Goal: Task Accomplishment & Management: Complete application form

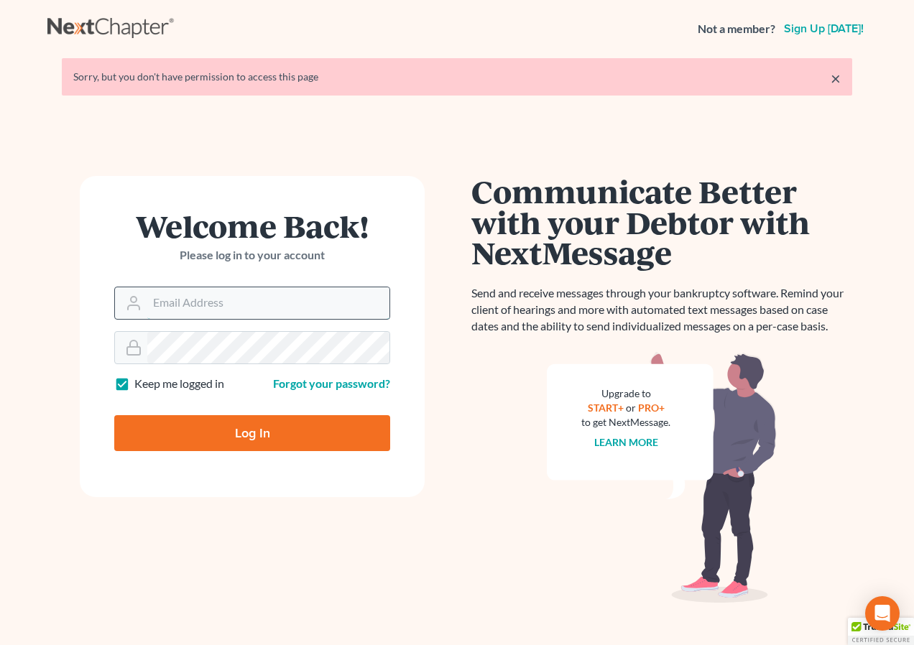
click at [268, 310] on input "Email Address" at bounding box center [268, 303] width 242 height 32
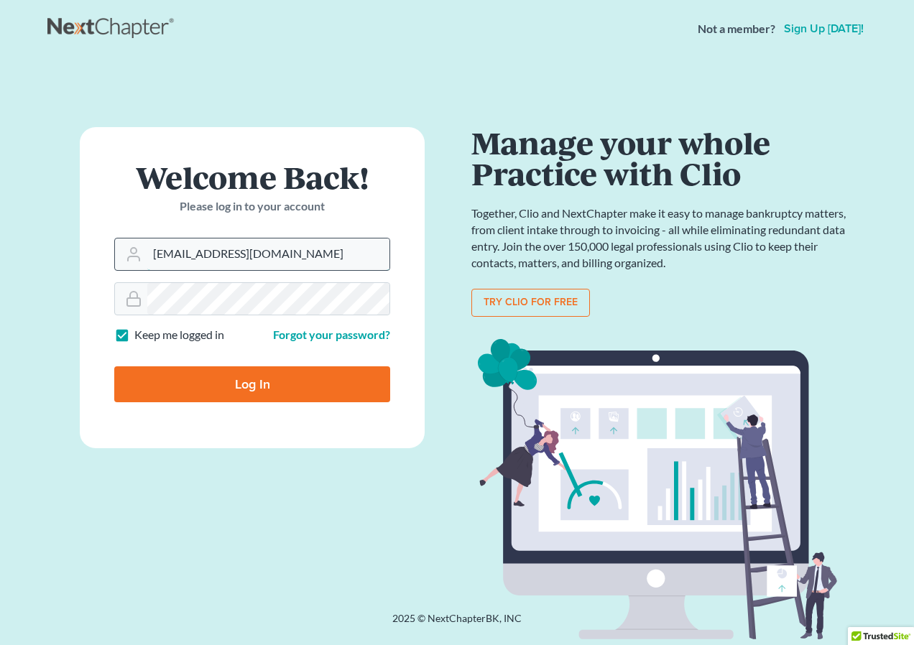
type input "[EMAIL_ADDRESS][DOMAIN_NAME]"
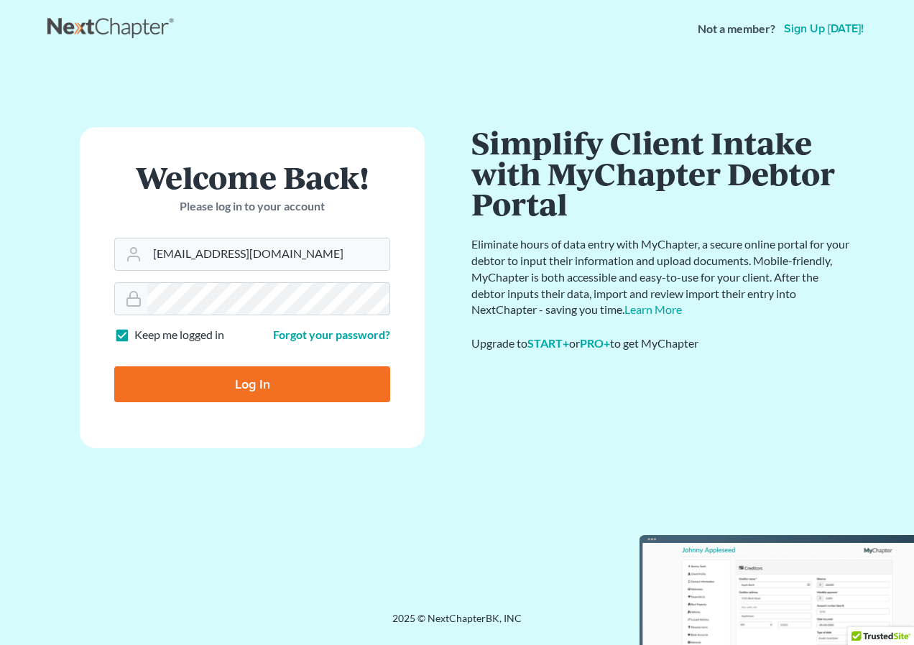
click at [134, 335] on label "Keep me logged in" at bounding box center [179, 335] width 90 height 17
click at [140, 335] on input "Keep me logged in" at bounding box center [144, 331] width 9 height 9
checkbox input "false"
click at [242, 384] on input "Log In" at bounding box center [252, 384] width 276 height 36
type input "Thinking..."
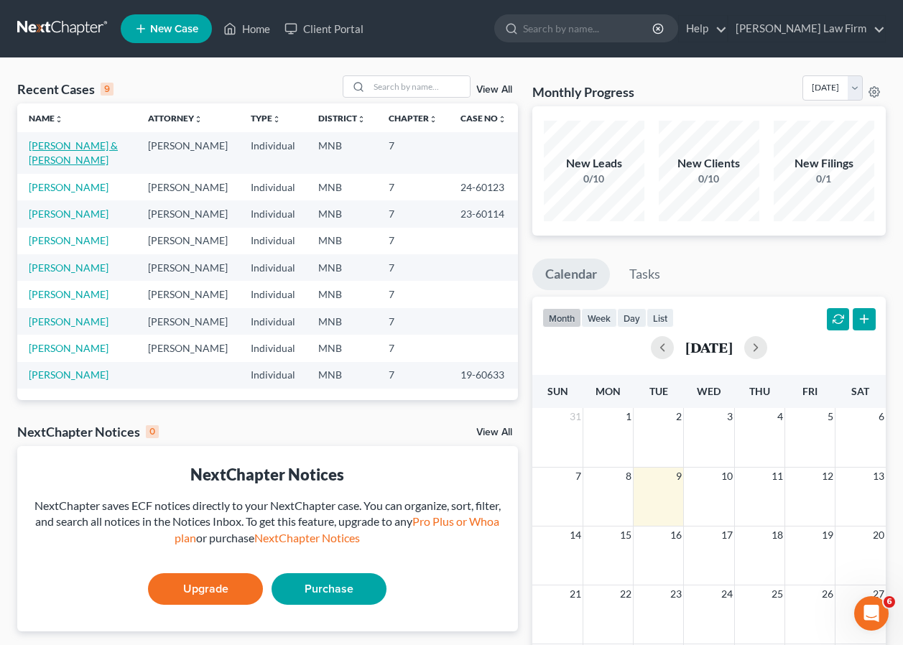
click at [85, 147] on link "Hamilton, Kendall & Thomasine" at bounding box center [73, 152] width 89 height 27
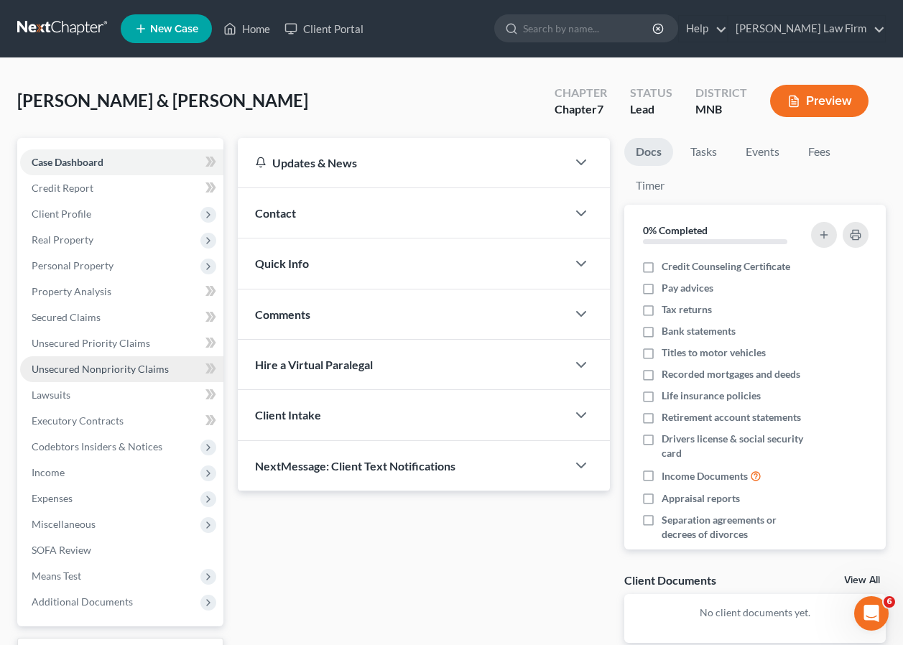
click at [88, 365] on span "Unsecured Nonpriority Claims" at bounding box center [100, 369] width 137 height 12
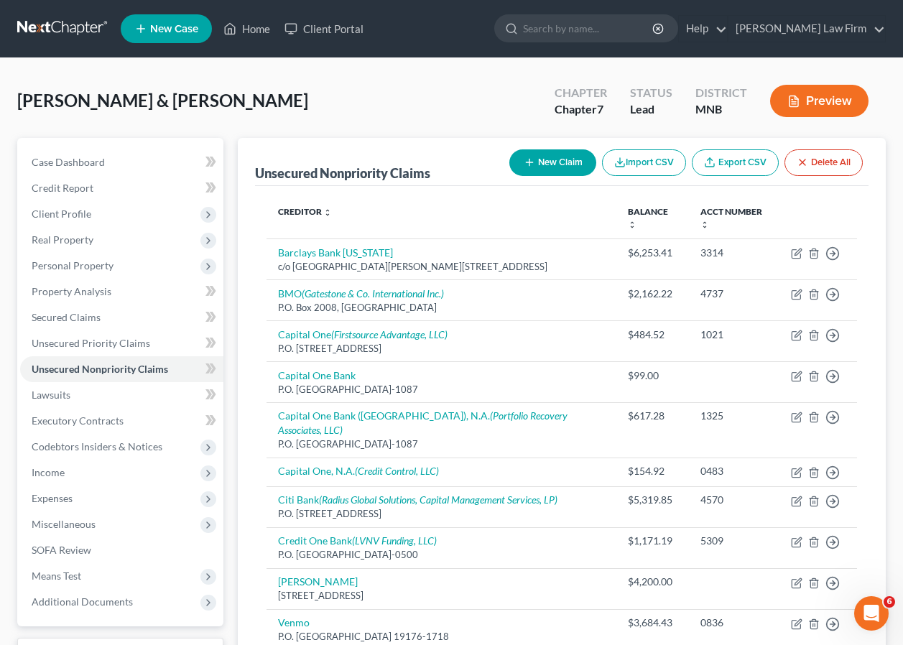
click at [557, 162] on button "New Claim" at bounding box center [552, 162] width 87 height 27
select select "2"
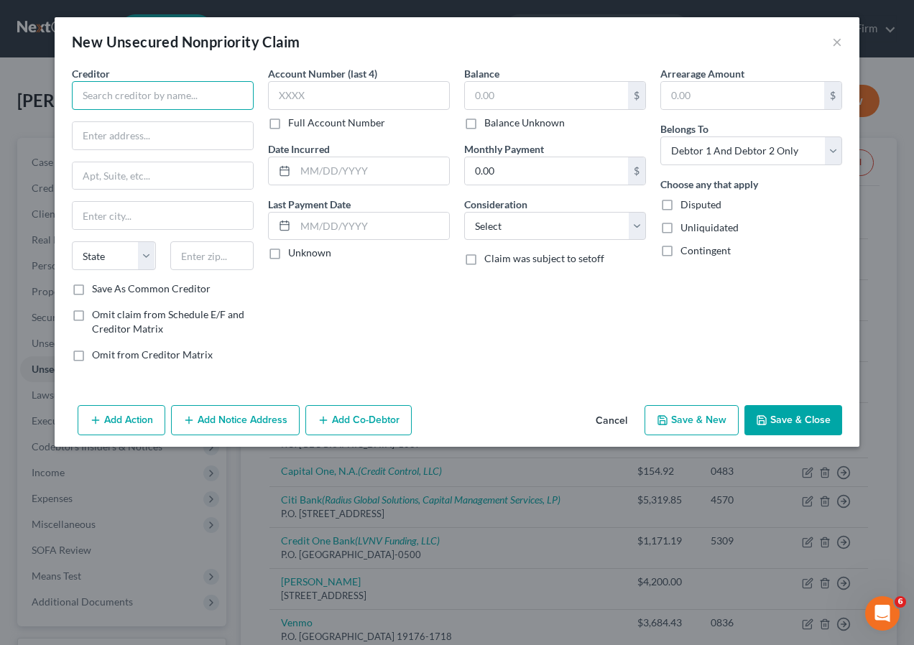
click at [124, 100] on input "text" at bounding box center [163, 95] width 182 height 29
type input "CentraCare Health"
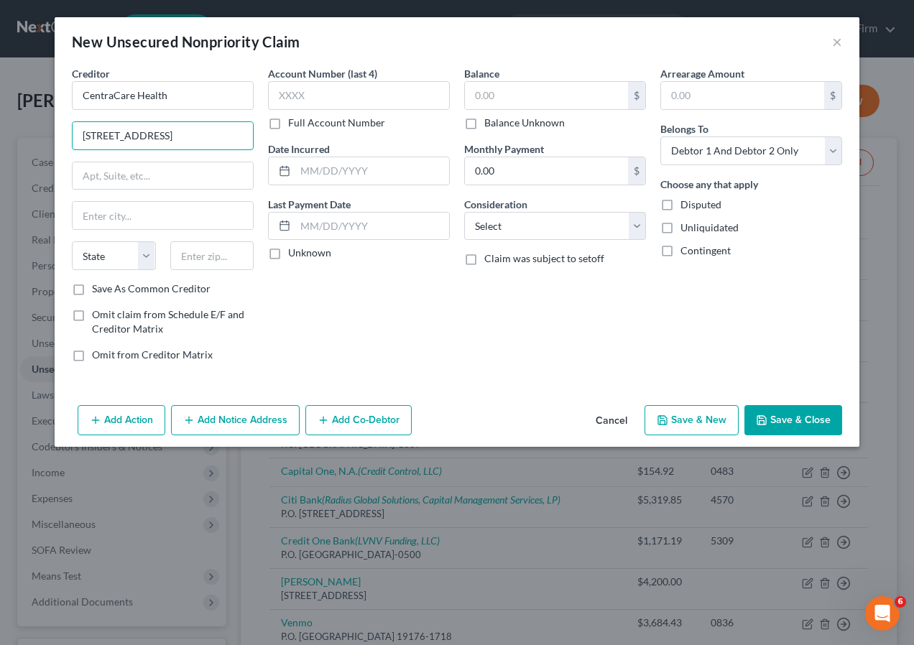
type input "525 West Main Street"
type input "Melrose"
select select "24"
click at [111, 136] on input "525 West Main Street" at bounding box center [163, 135] width 180 height 27
type input "525 W. Main St."
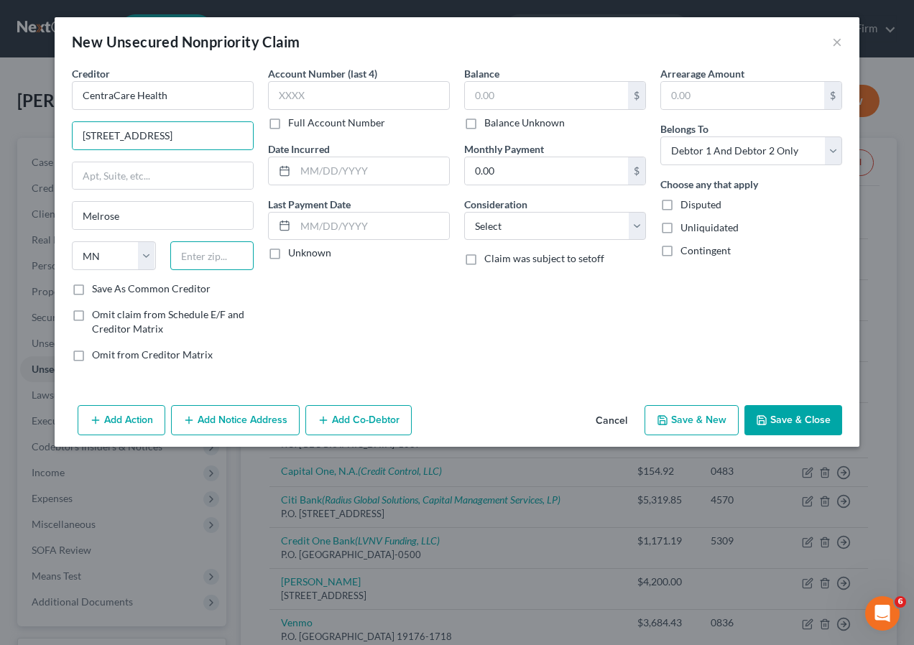
click at [201, 259] on input "text" at bounding box center [212, 255] width 84 height 29
type input "56352"
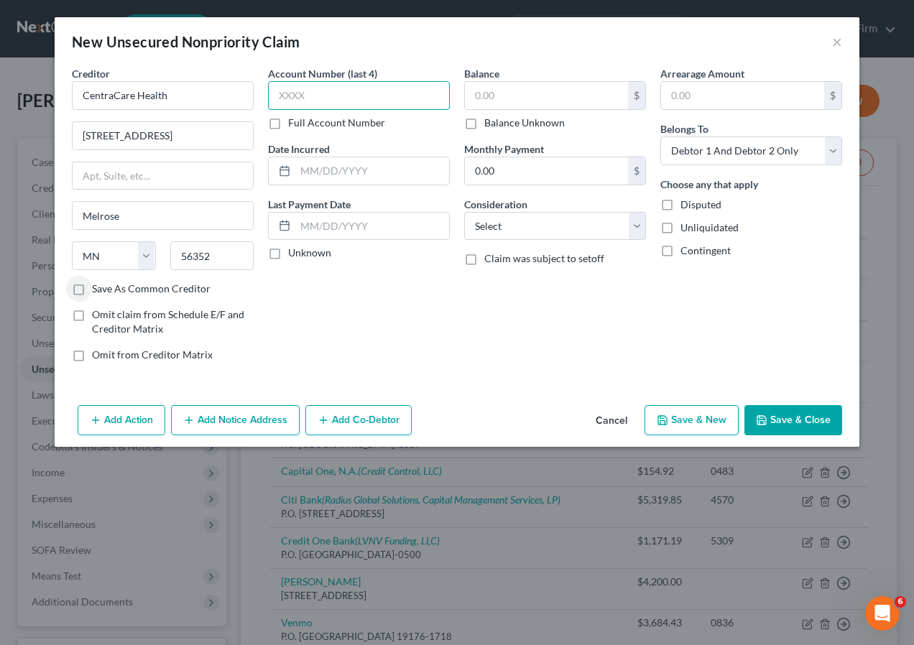
click at [307, 98] on input "text" at bounding box center [359, 95] width 182 height 29
click at [514, 93] on input "text" at bounding box center [546, 95] width 163 height 27
click at [315, 89] on input "7888" at bounding box center [359, 95] width 182 height 29
type input "7"
type input "9057"
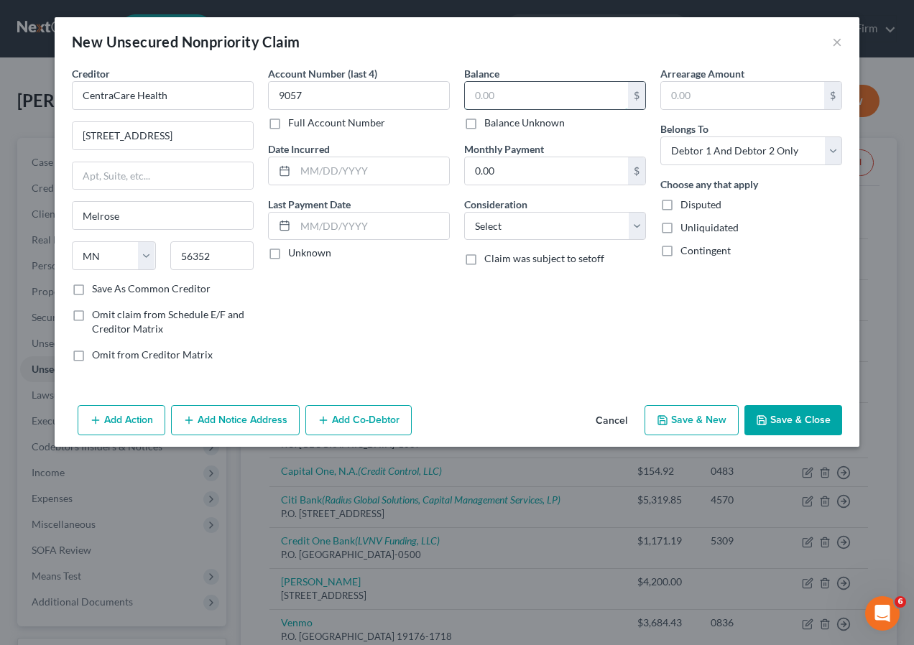
click at [525, 98] on input "text" at bounding box center [546, 95] width 163 height 27
type input "195"
click at [825, 152] on select "Select Debtor 1 Only Debtor 2 Only Debtor 1 And Debtor 2 Only At Least One Of T…" at bounding box center [751, 150] width 182 height 29
select select "1"
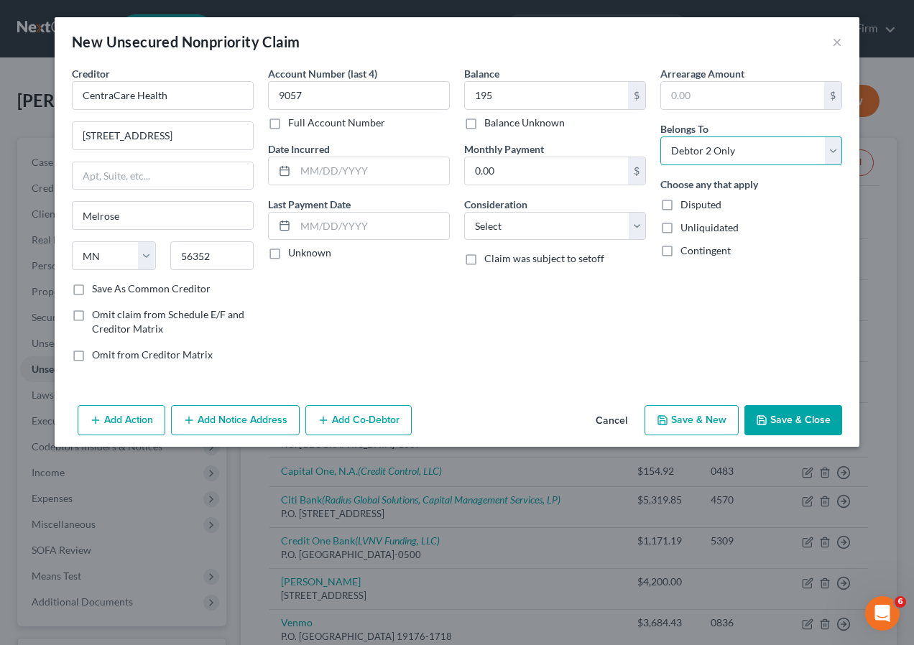
click at [660, 136] on select "Select Debtor 1 Only Debtor 2 Only Debtor 1 And Debtor 2 Only At Least One Of T…" at bounding box center [751, 150] width 182 height 29
click at [795, 417] on button "Save & Close" at bounding box center [793, 420] width 98 height 30
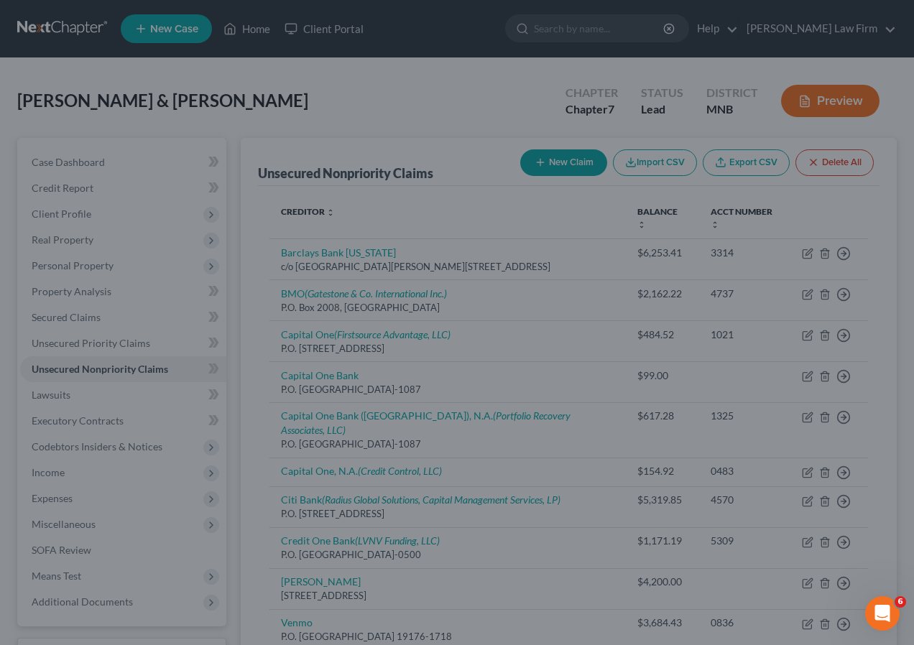
type input "195.00"
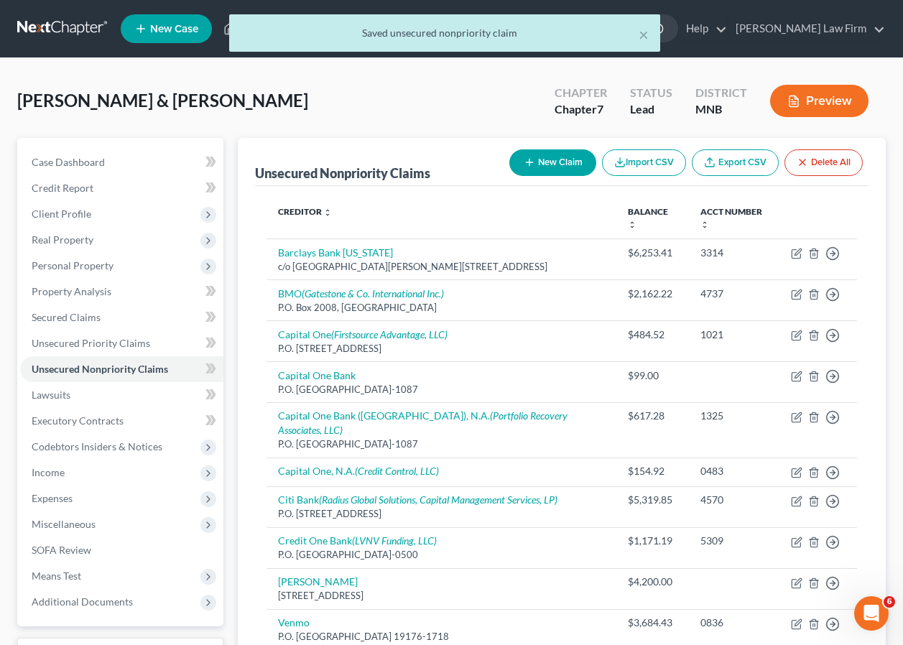
click at [552, 156] on button "New Claim" at bounding box center [552, 162] width 87 height 27
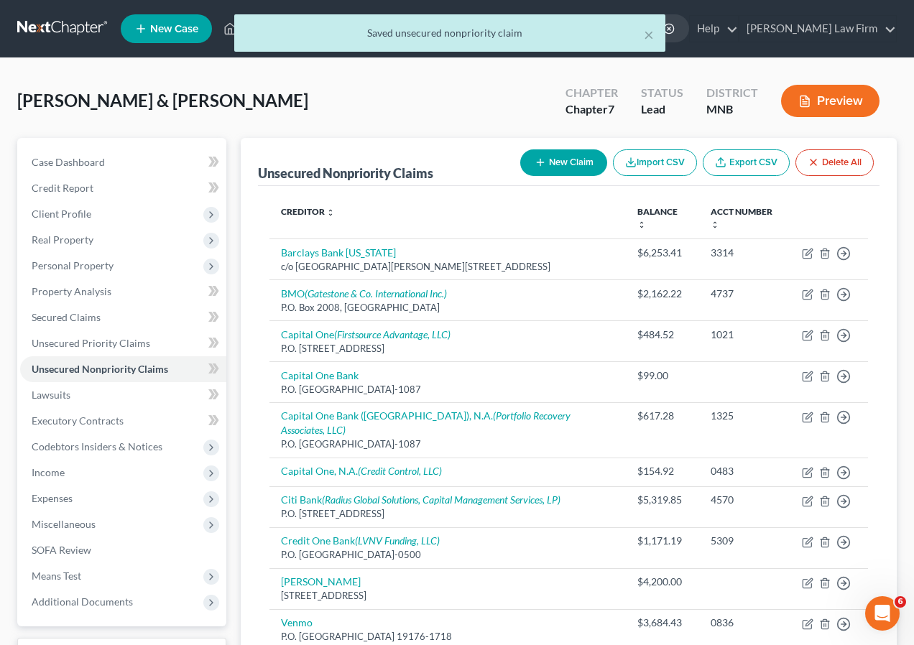
select select "2"
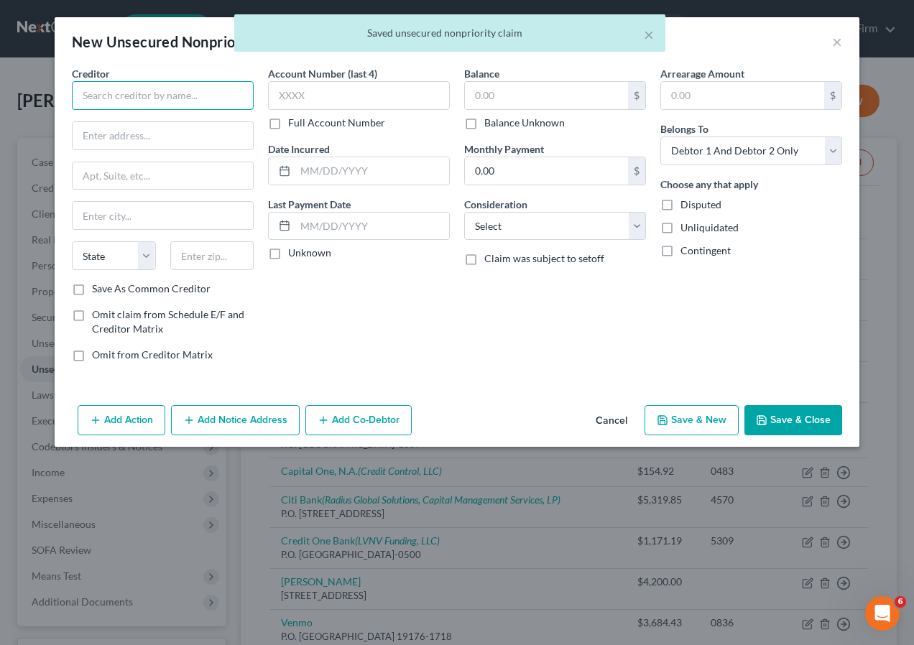
click at [161, 91] on input "text" at bounding box center [163, 95] width 182 height 29
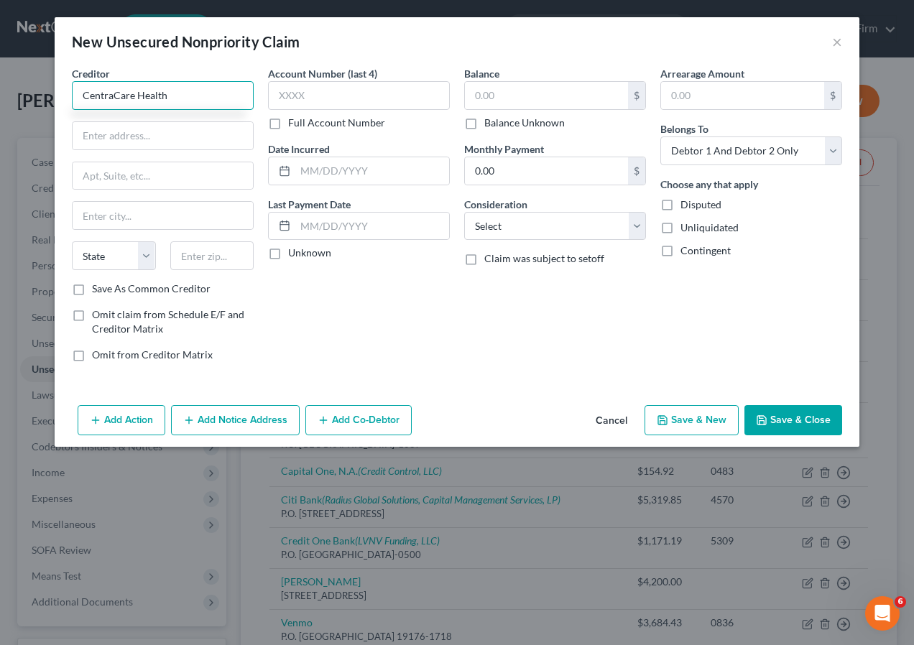
type input "CentraCare Health"
type input "525 W. Main St."
type input "Melrose"
select select "24"
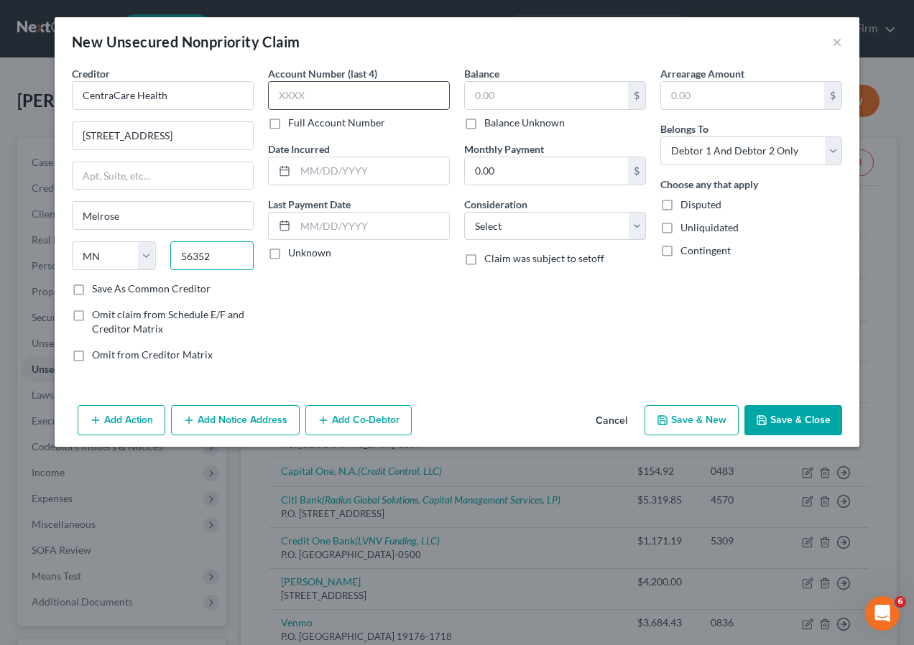
type input "56352"
click at [292, 100] on input "text" at bounding box center [359, 95] width 182 height 29
type input "9059"
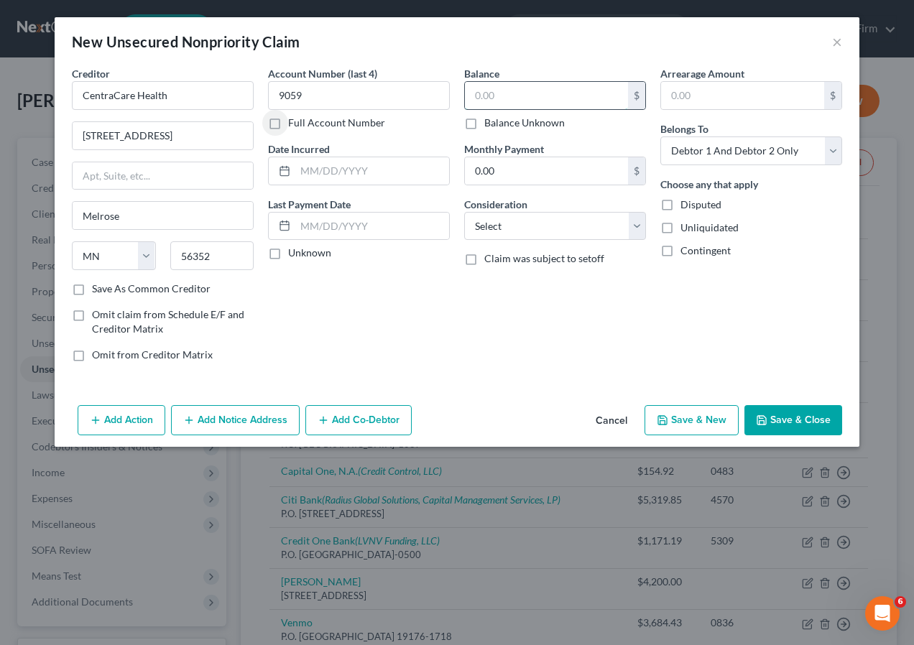
click at [536, 103] on input "text" at bounding box center [546, 95] width 163 height 27
type input "195"
click at [829, 152] on select "Select Debtor 1 Only Debtor 2 Only Debtor 1 And Debtor 2 Only At Least One Of T…" at bounding box center [751, 150] width 182 height 29
select select "1"
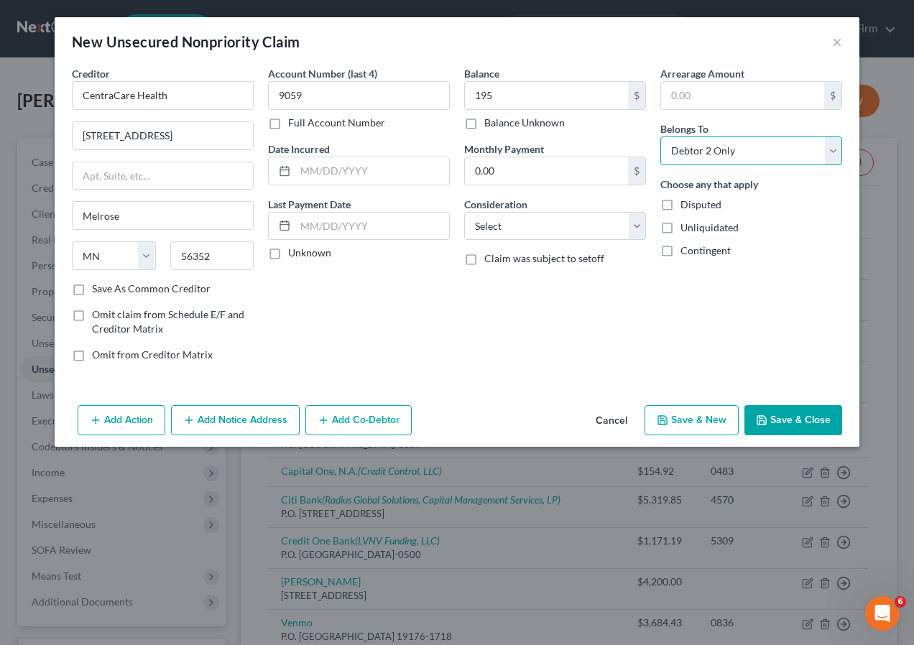
click at [660, 136] on select "Select Debtor 1 Only Debtor 2 Only Debtor 1 And Debtor 2 Only At Least One Of T…" at bounding box center [751, 150] width 182 height 29
click at [781, 419] on button "Save & Close" at bounding box center [793, 420] width 98 height 30
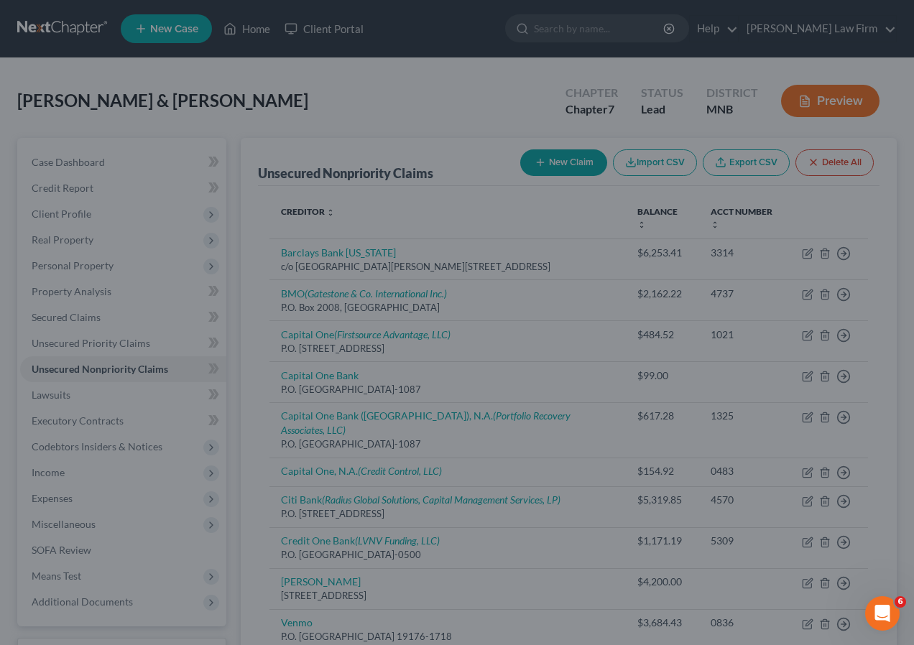
type input "195.00"
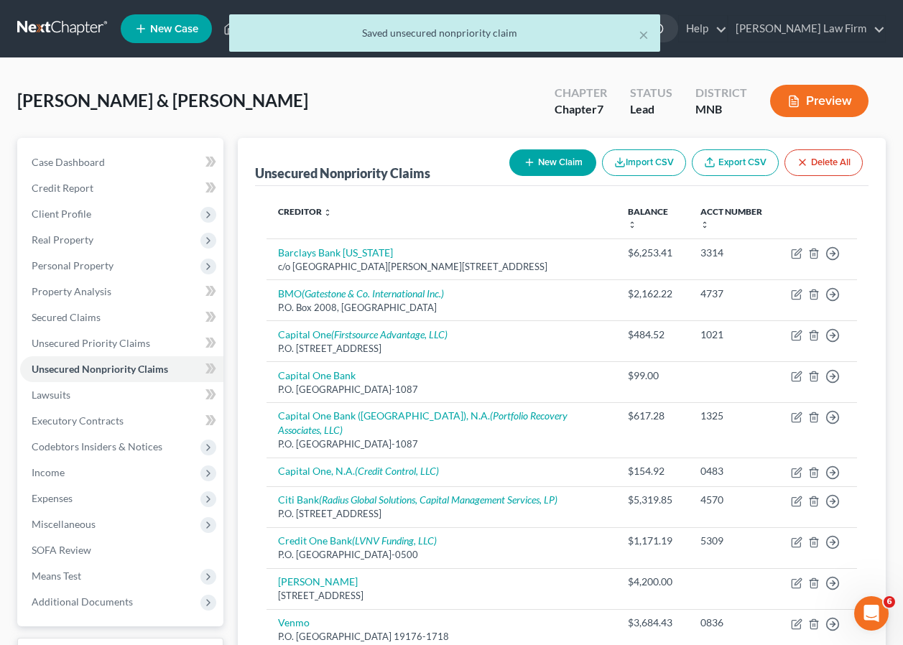
click at [550, 152] on button "New Claim" at bounding box center [552, 162] width 87 height 27
select select "2"
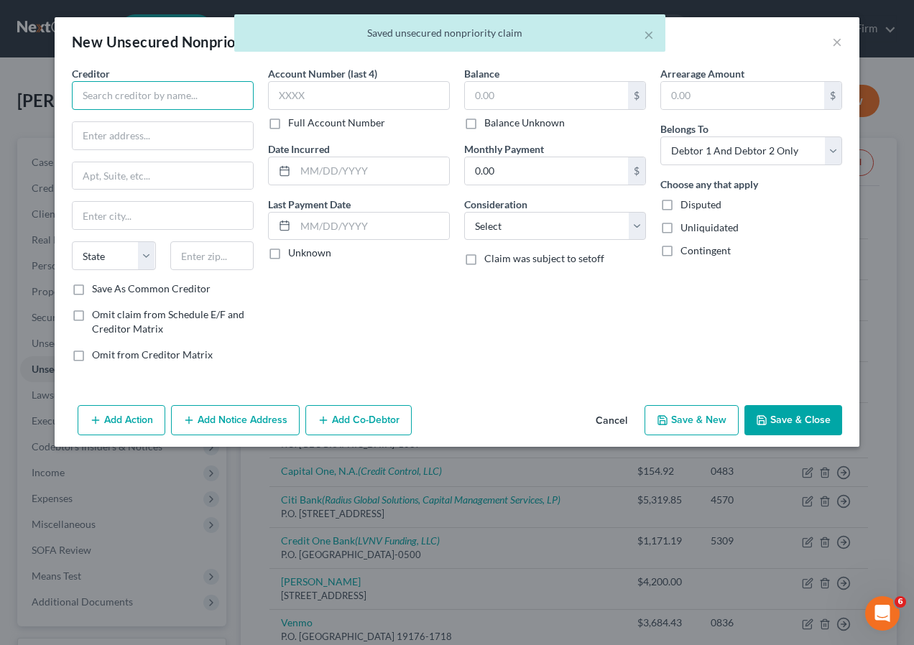
click at [124, 99] on input "text" at bounding box center [163, 95] width 182 height 29
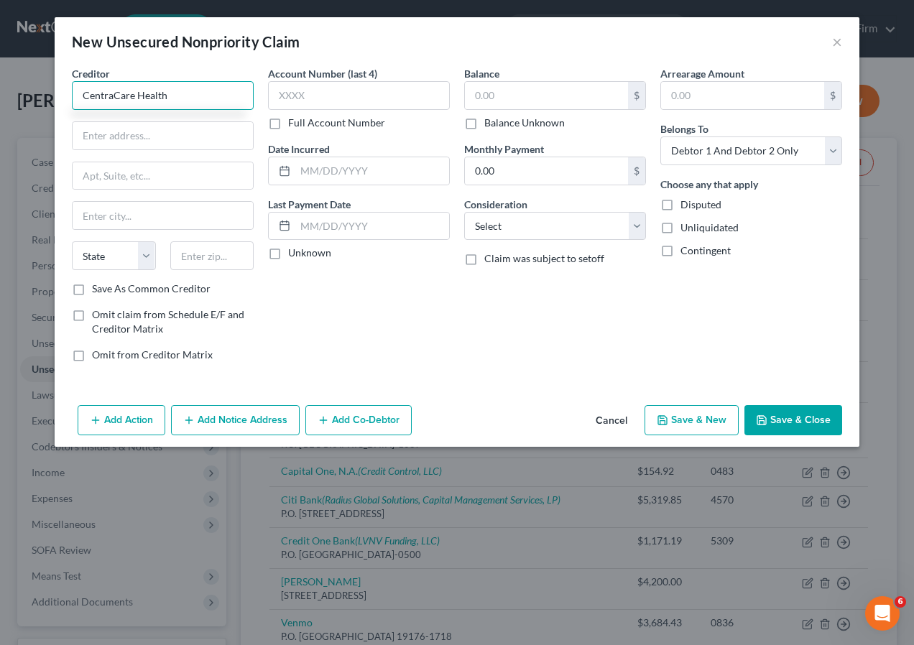
type input "CentraCare Health"
type input "525 W. Main St."
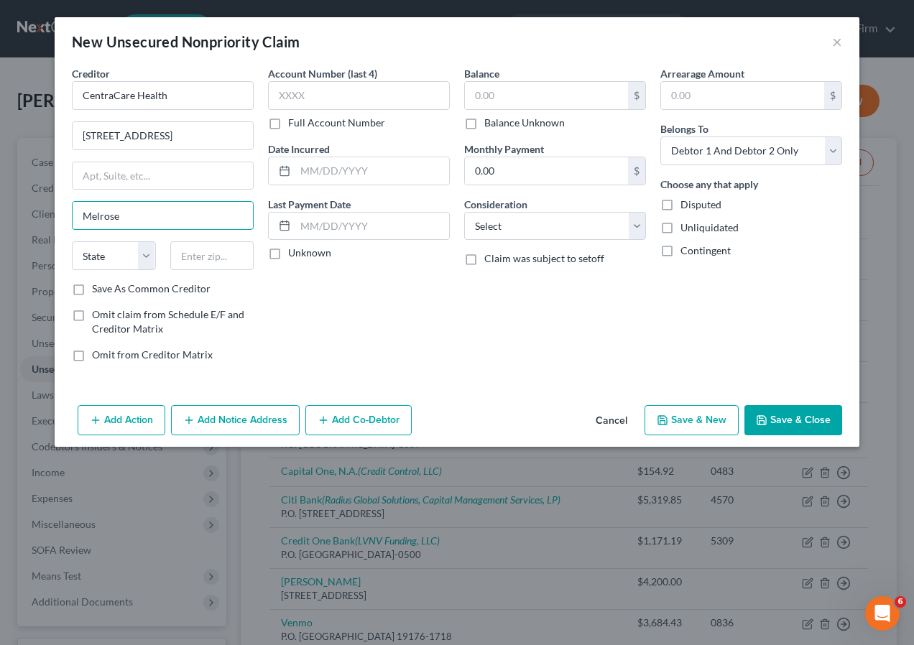
type input "Melrose"
select select "24"
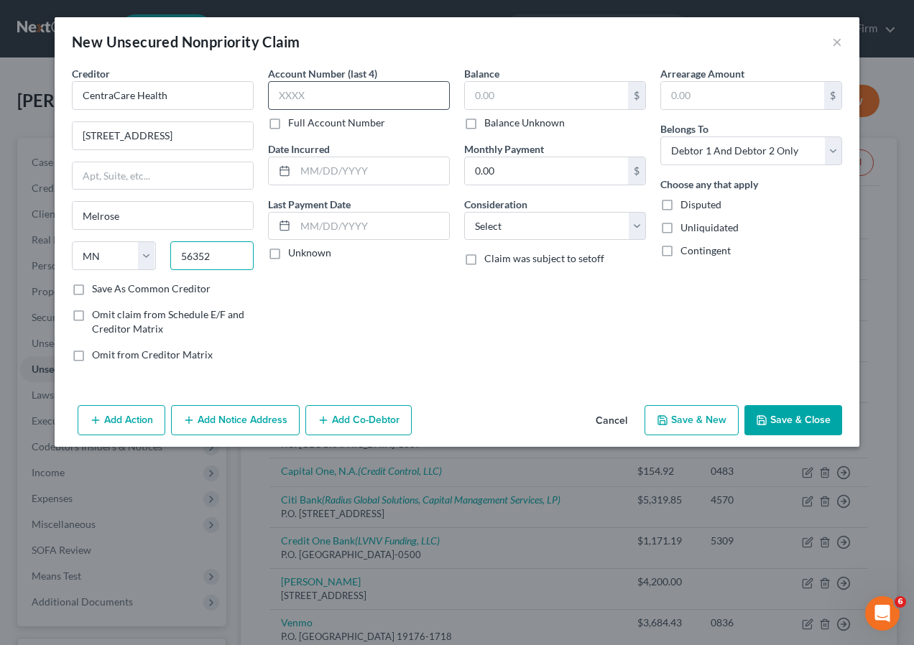
type input "56352"
click at [302, 93] on input "text" at bounding box center [359, 95] width 182 height 29
type input "3154"
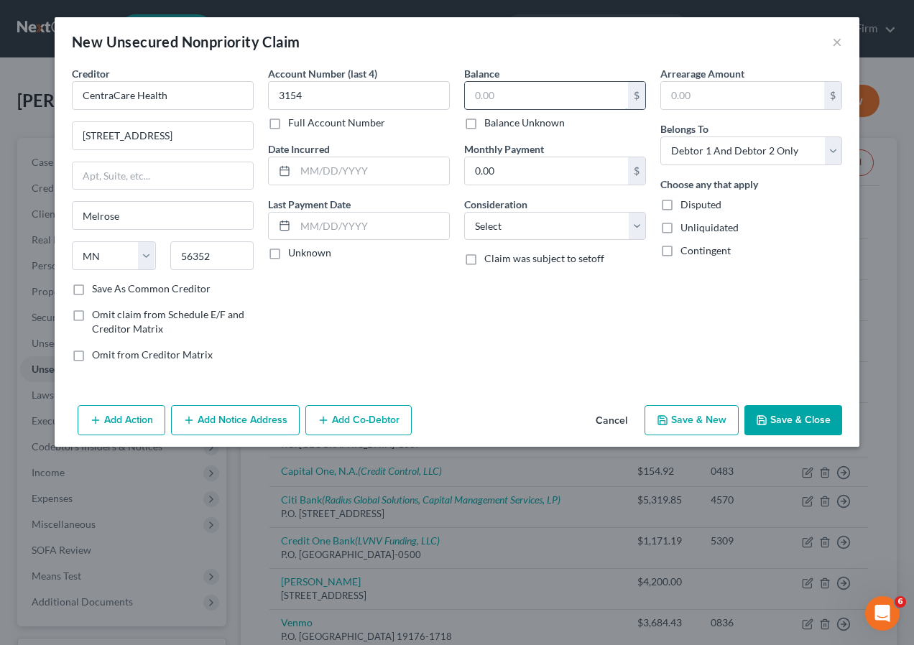
click at [501, 93] on input "text" at bounding box center [546, 95] width 163 height 27
type input "16"
click at [710, 157] on select "Select Debtor 1 Only Debtor 2 Only Debtor 1 And Debtor 2 Only At Least One Of T…" at bounding box center [751, 150] width 182 height 29
select select "1"
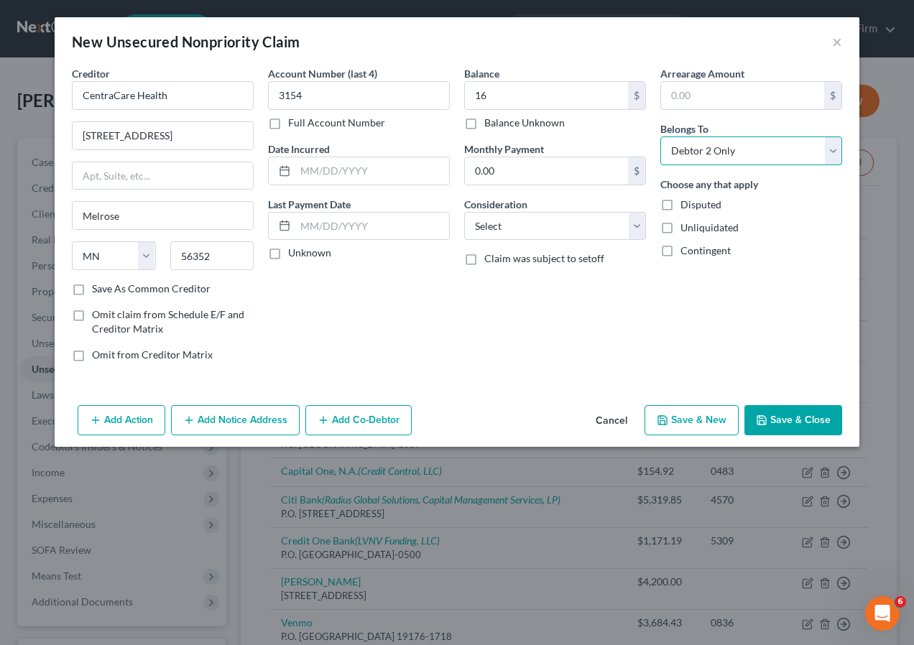
click at [660, 136] on select "Select Debtor 1 Only Debtor 2 Only Debtor 1 And Debtor 2 Only At Least One Of T…" at bounding box center [751, 150] width 182 height 29
click at [787, 417] on button "Save & Close" at bounding box center [793, 420] width 98 height 30
type input "16.00"
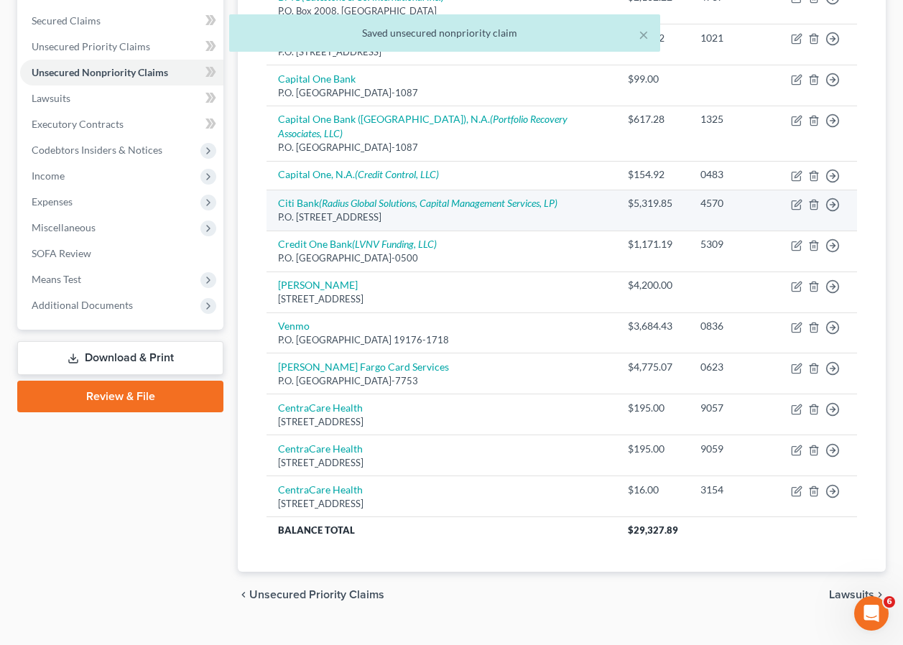
scroll to position [323, 0]
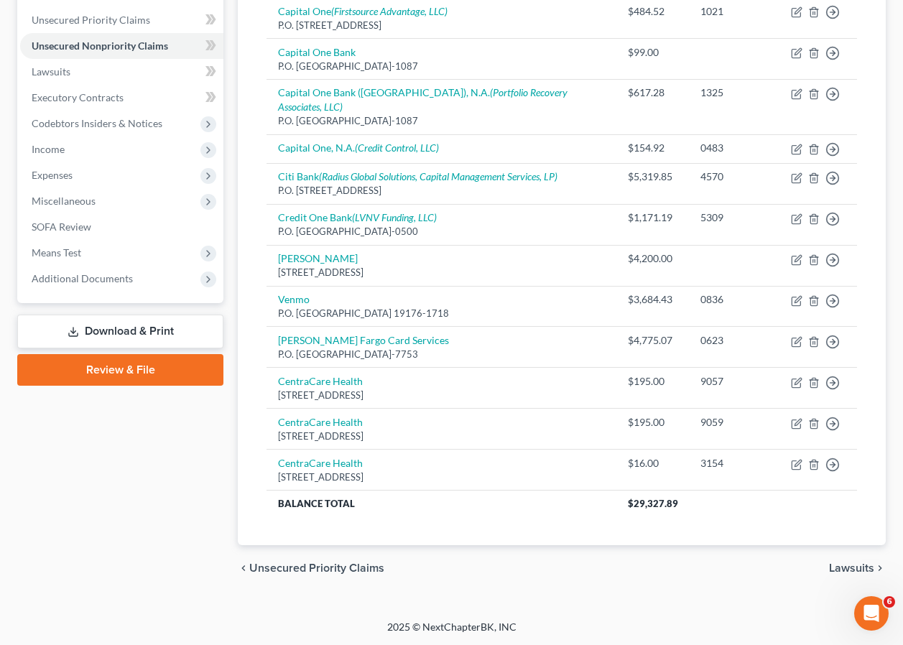
click at [857, 572] on span "Lawsuits" at bounding box center [851, 567] width 45 height 11
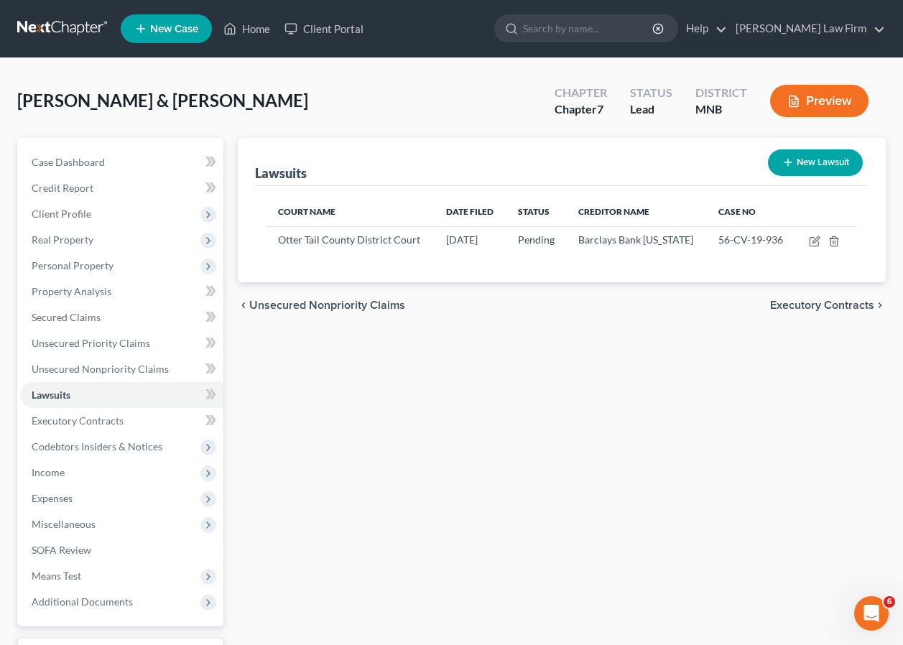
click at [824, 308] on span "Executory Contracts" at bounding box center [822, 304] width 104 height 11
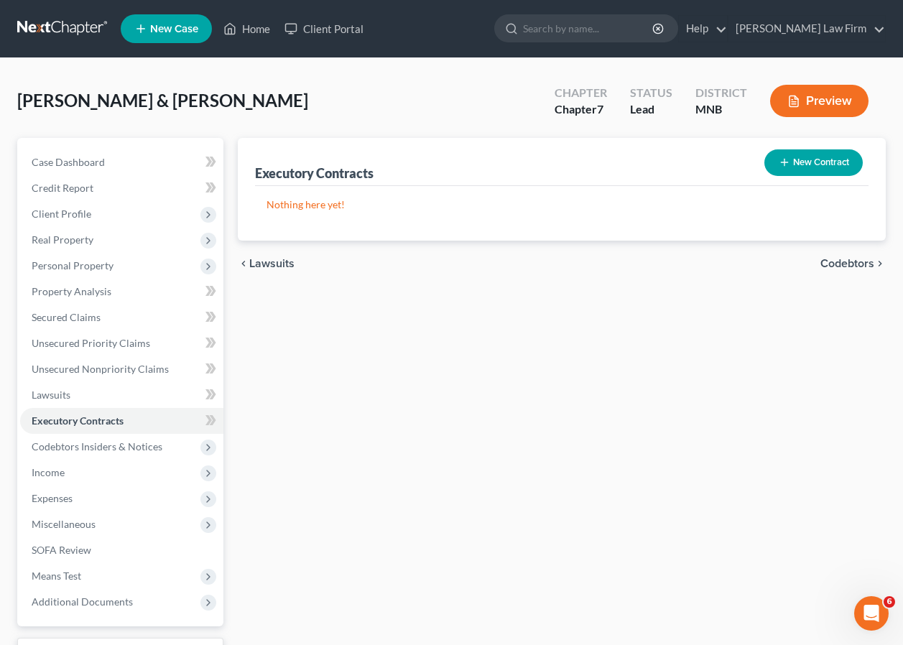
click at [841, 261] on span "Codebtors" at bounding box center [847, 263] width 54 height 11
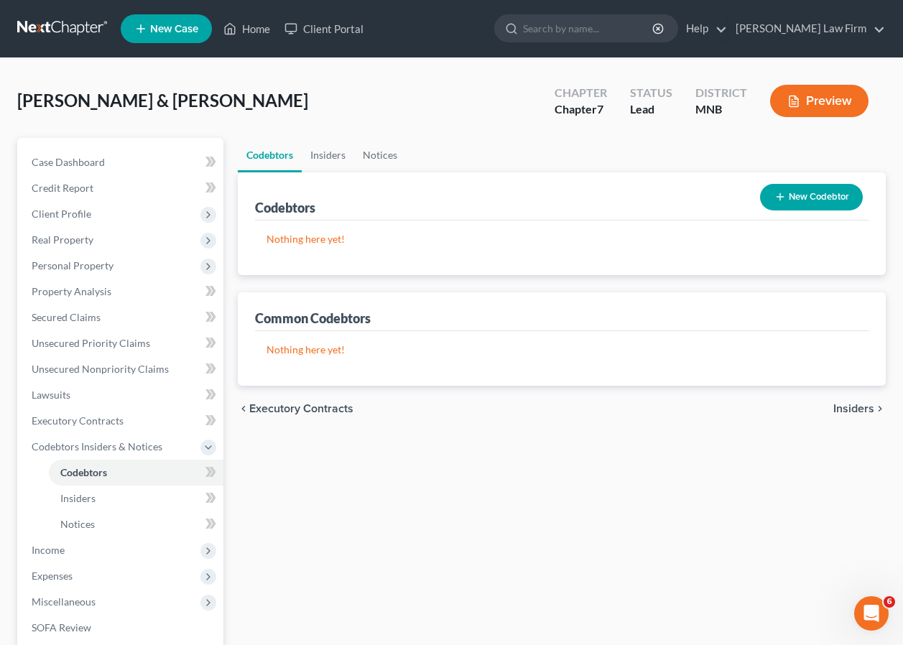
click at [842, 406] on span "Insiders" at bounding box center [853, 408] width 41 height 11
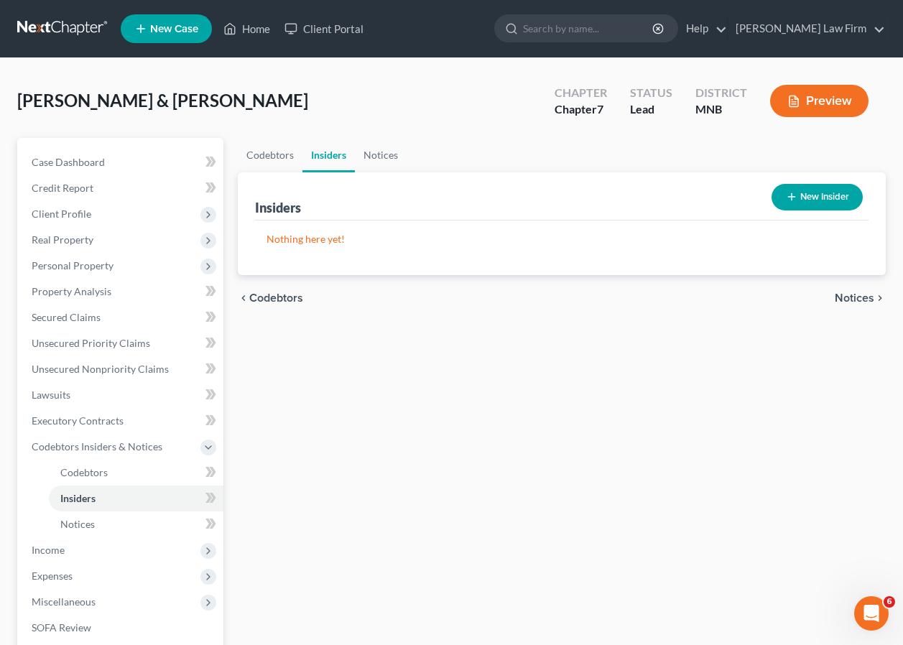
click at [855, 293] on span "Notices" at bounding box center [855, 297] width 40 height 11
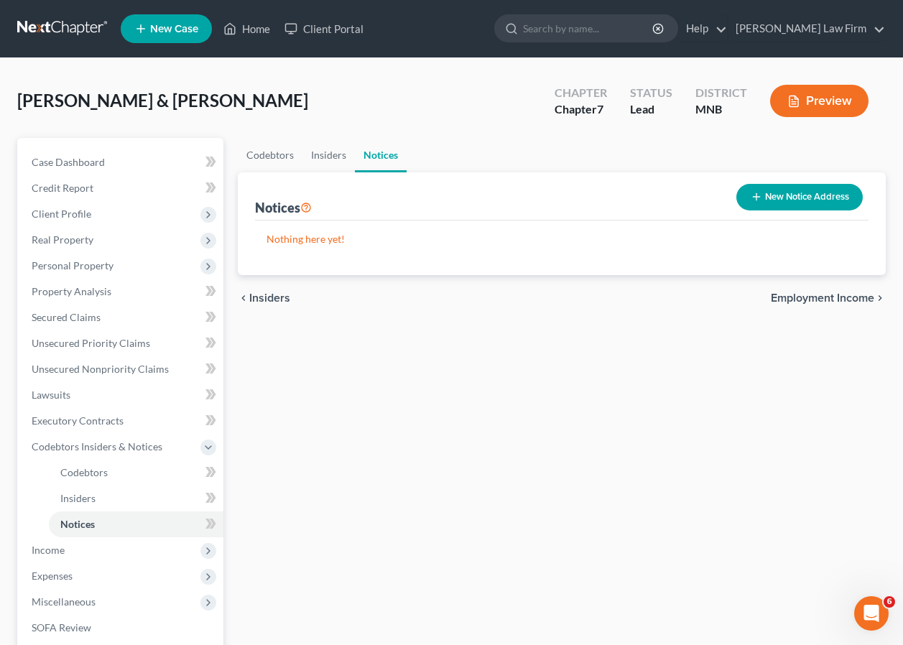
click at [827, 294] on span "Employment Income" at bounding box center [822, 297] width 103 height 11
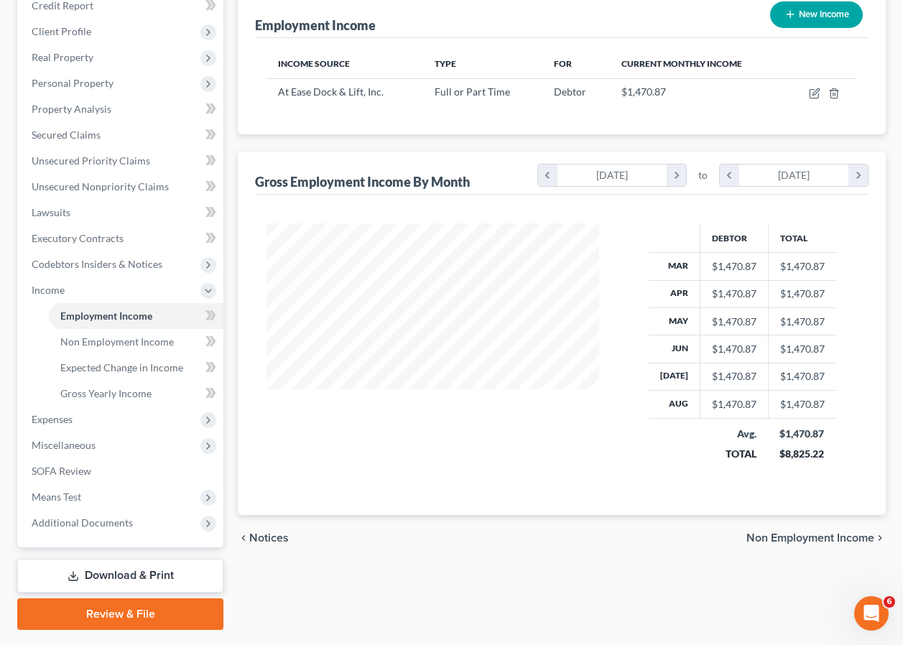
scroll to position [222, 0]
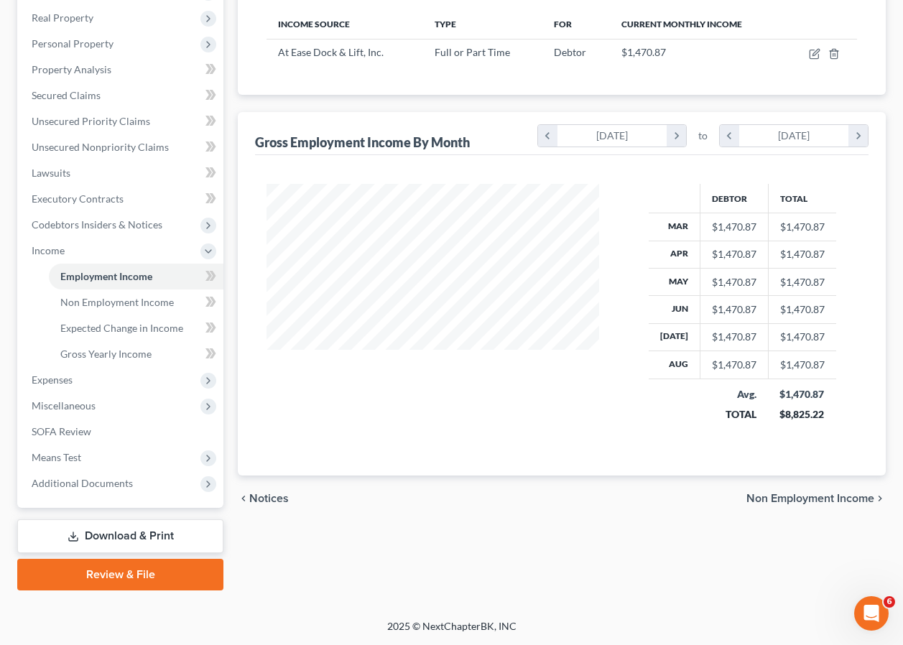
click at [847, 499] on span "Non Employment Income" at bounding box center [810, 498] width 128 height 11
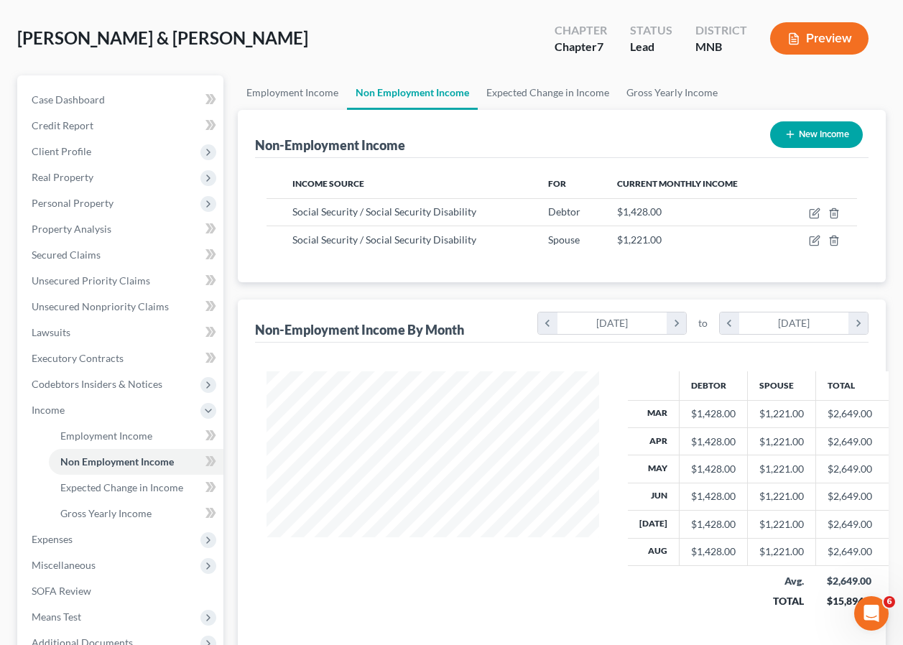
scroll to position [222, 0]
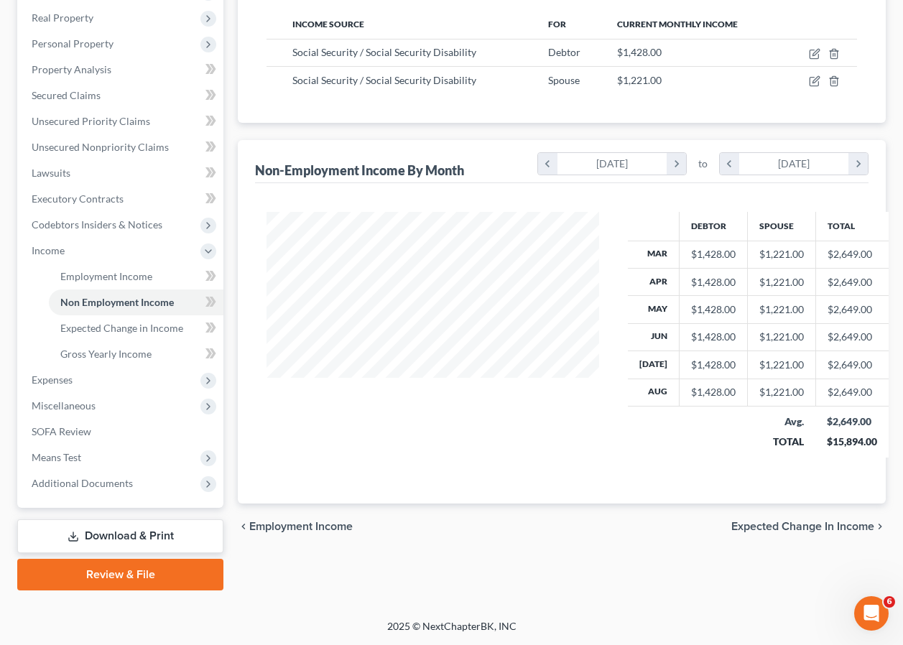
click at [837, 526] on span "Expected Change in Income" at bounding box center [802, 526] width 143 height 11
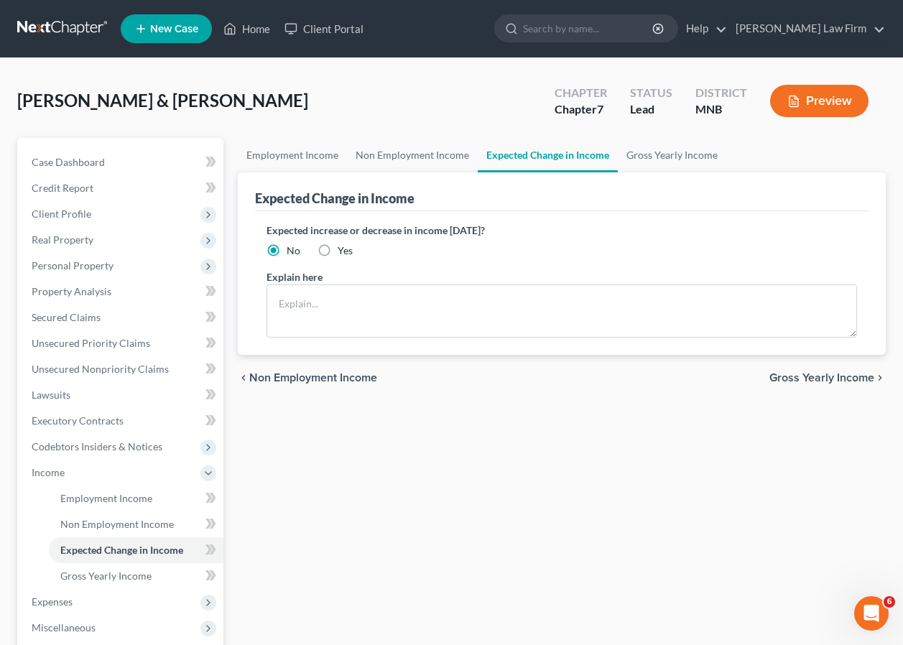
click at [821, 376] on span "Gross Yearly Income" at bounding box center [821, 377] width 105 height 11
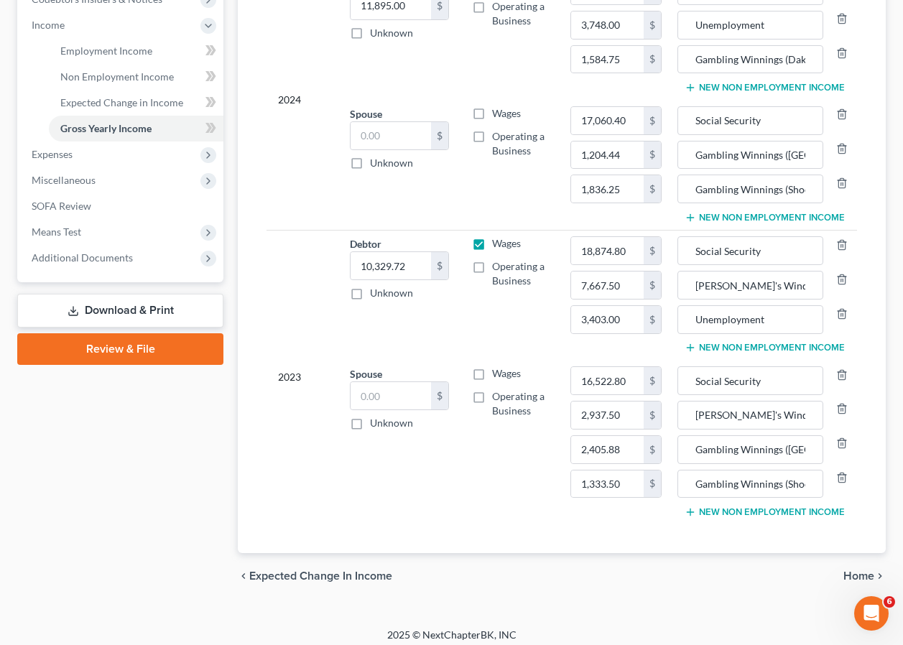
scroll to position [456, 0]
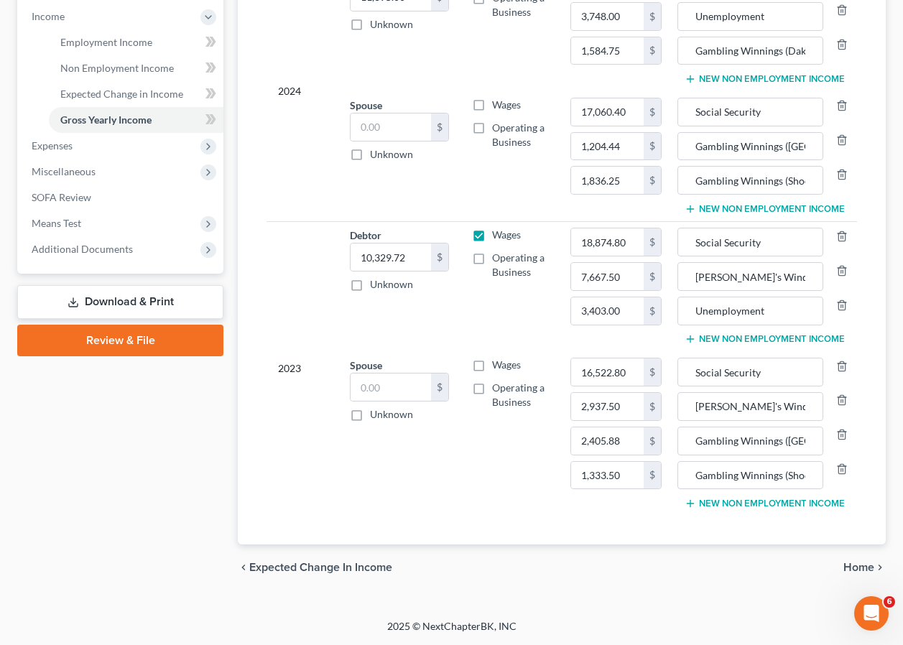
click at [856, 564] on span "Home" at bounding box center [858, 567] width 31 height 11
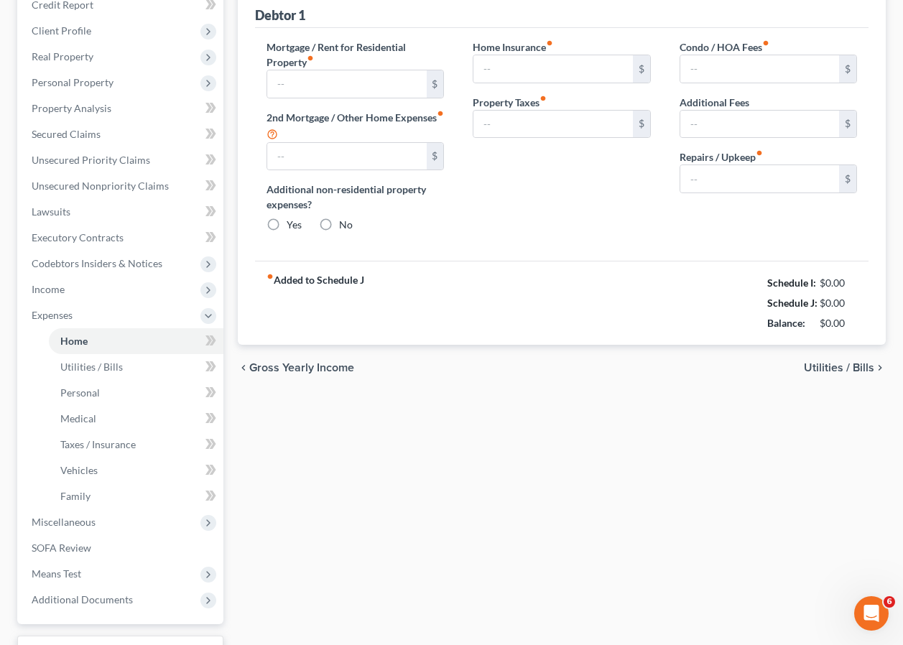
type input "735.00"
type input "0.00"
radio input "true"
type input "15.00"
type input "0.00"
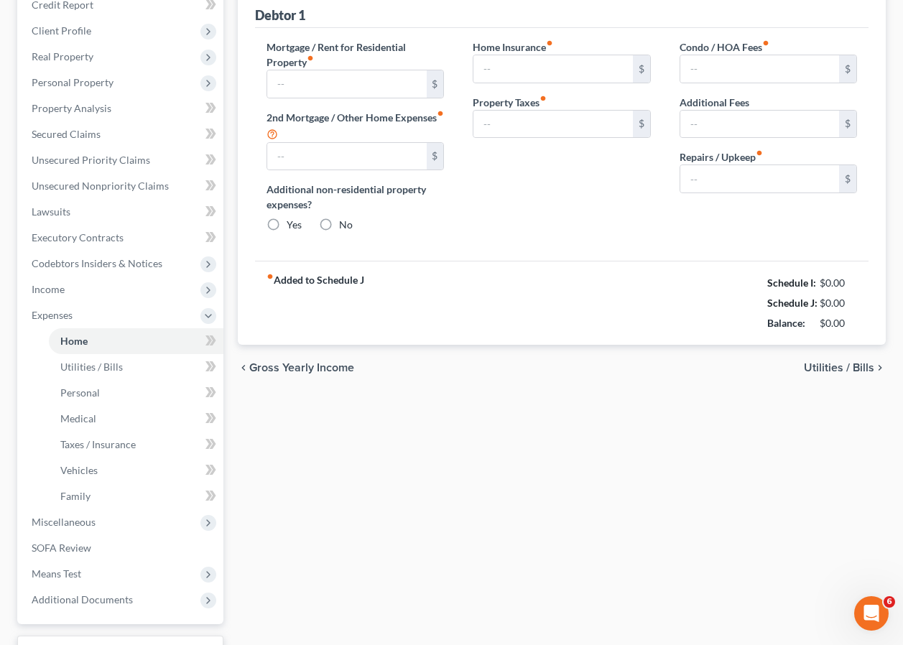
type input "0.00"
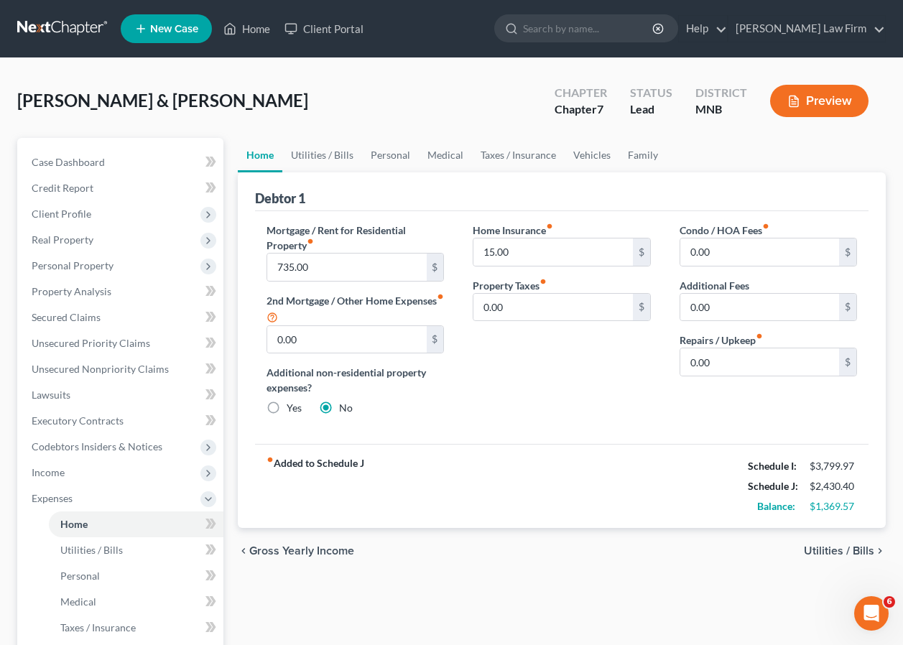
click at [825, 548] on span "Utilities / Bills" at bounding box center [839, 550] width 70 height 11
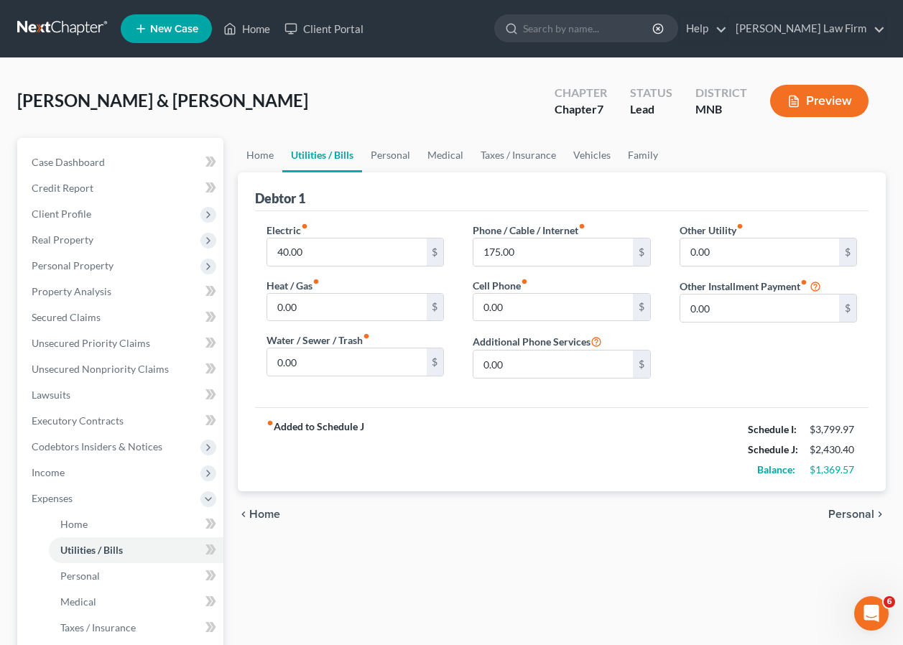
click at [851, 512] on span "Personal" at bounding box center [851, 513] width 46 height 11
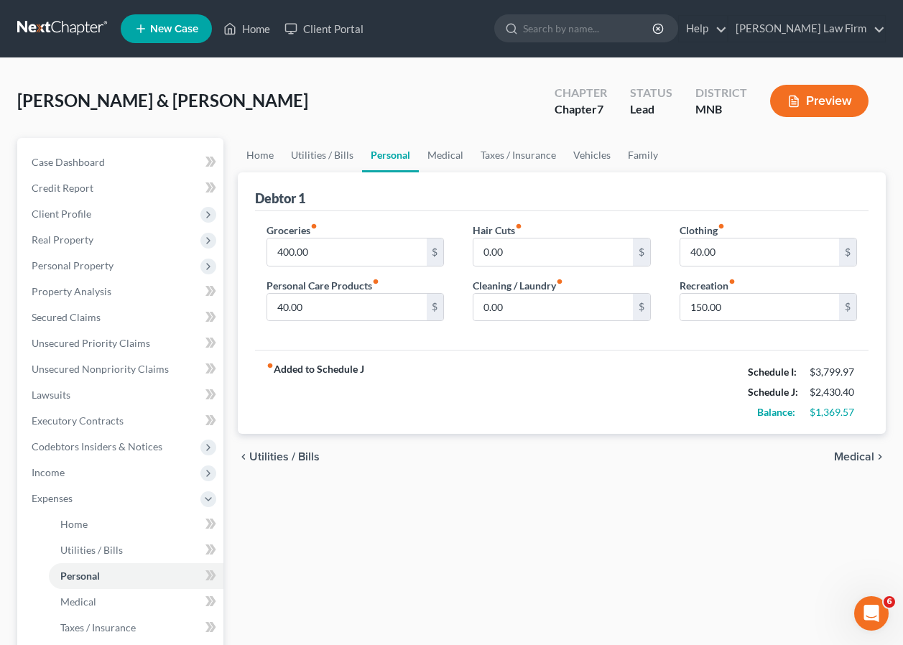
click at [854, 455] on span "Medical" at bounding box center [854, 456] width 40 height 11
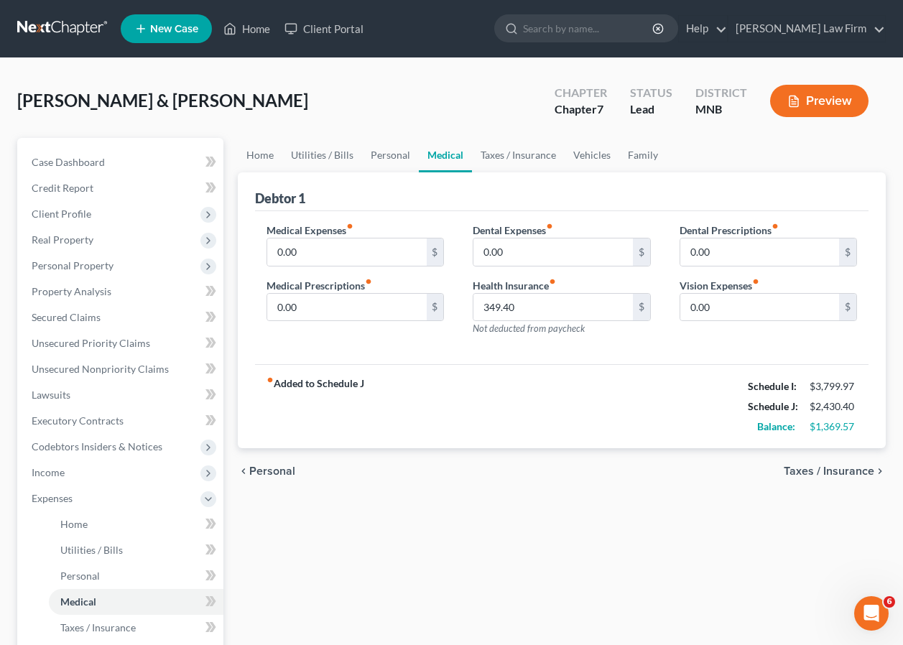
click at [840, 475] on span "Taxes / Insurance" at bounding box center [829, 470] width 90 height 11
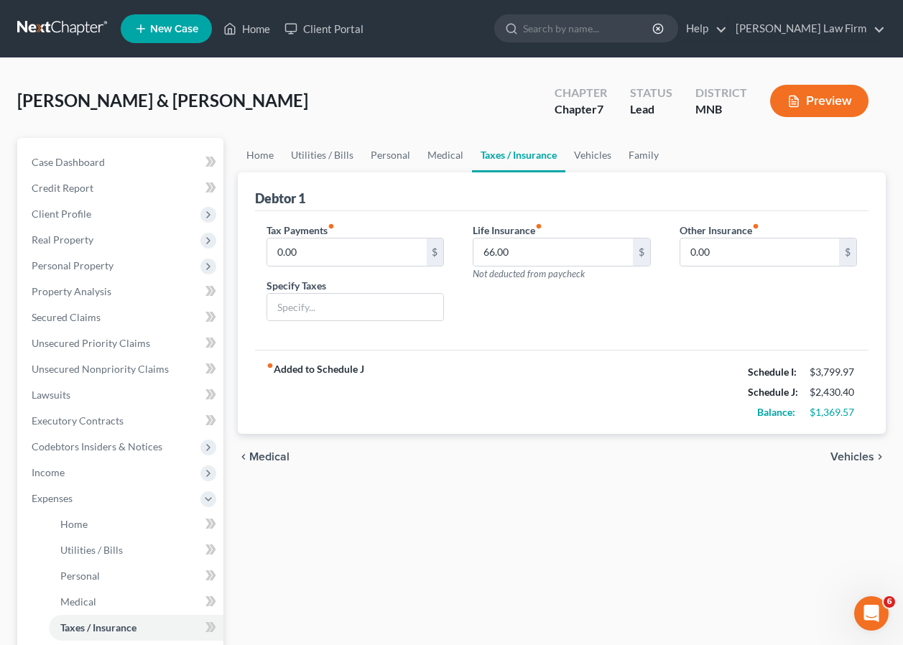
click at [852, 455] on span "Vehicles" at bounding box center [852, 456] width 44 height 11
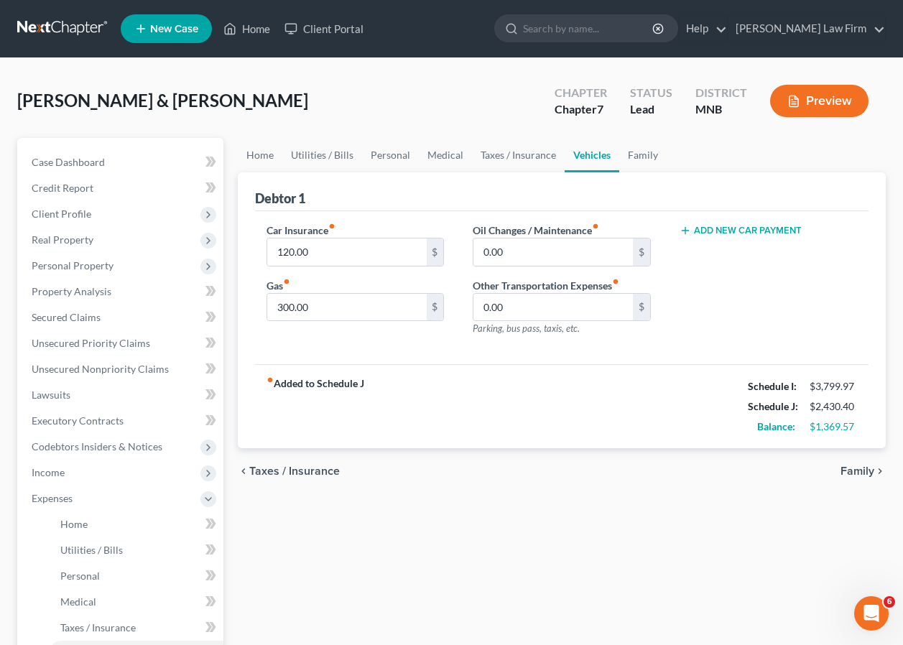
click at [850, 473] on span "Family" at bounding box center [857, 470] width 34 height 11
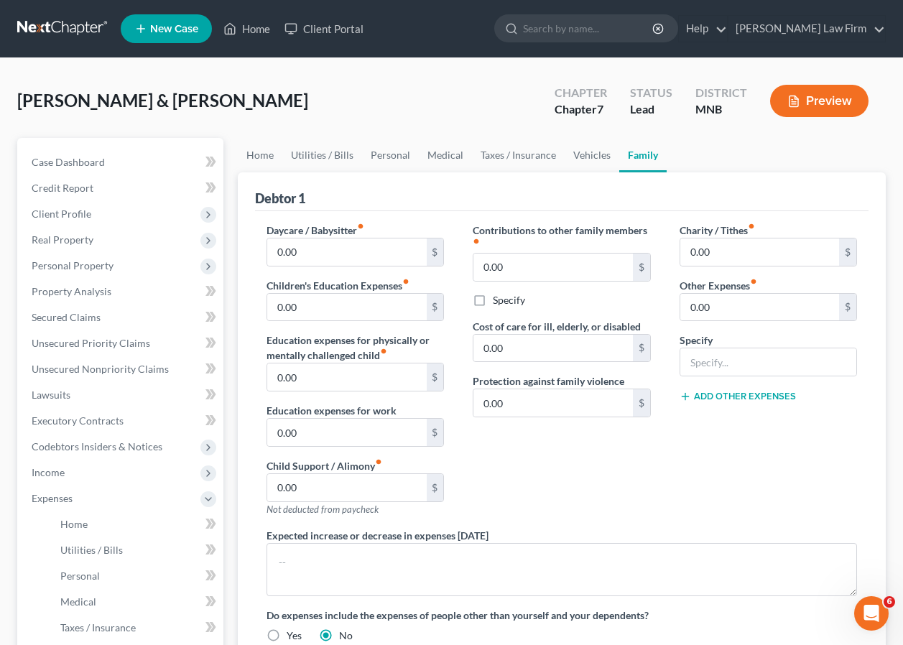
scroll to position [299, 0]
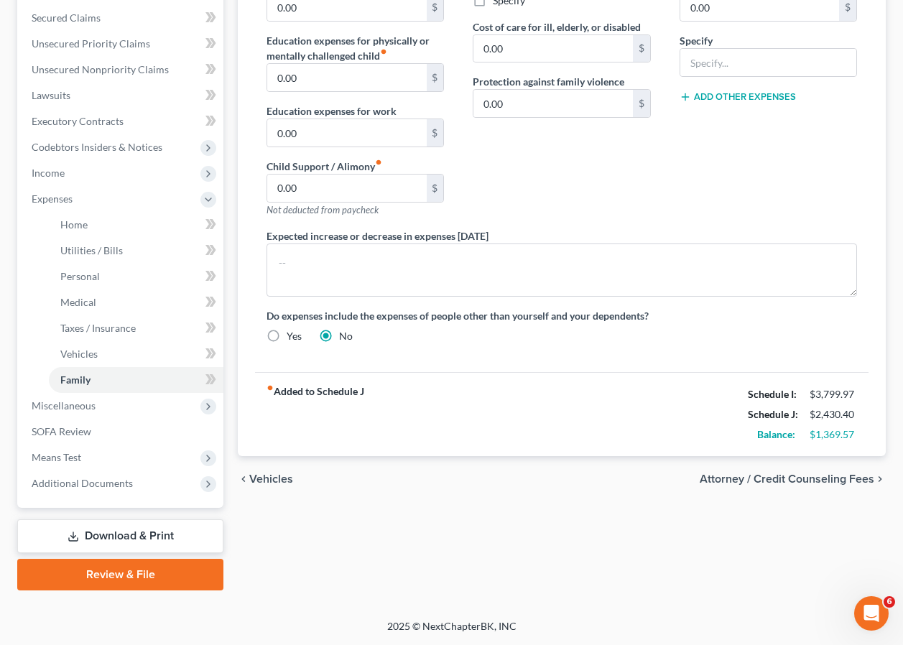
click at [825, 480] on span "Attorney / Credit Counseling Fees" at bounding box center [787, 478] width 175 height 11
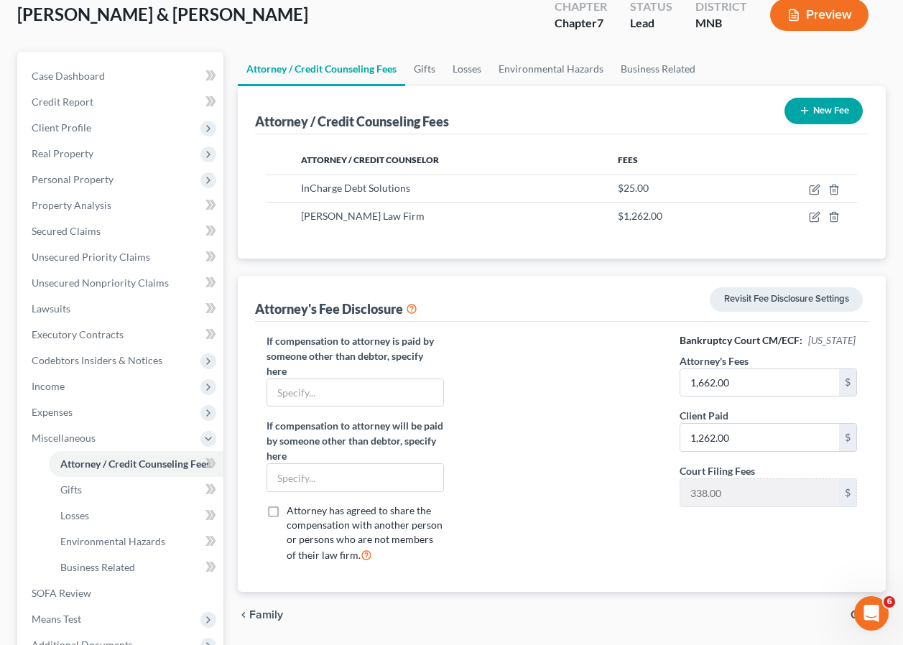
scroll to position [248, 0]
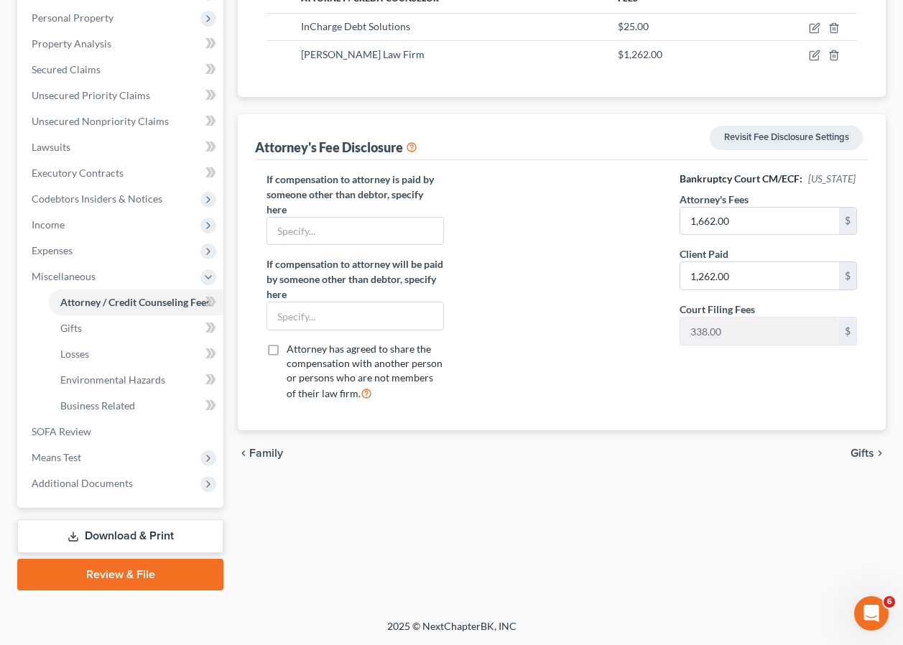
click at [865, 452] on span "Gifts" at bounding box center [862, 452] width 24 height 11
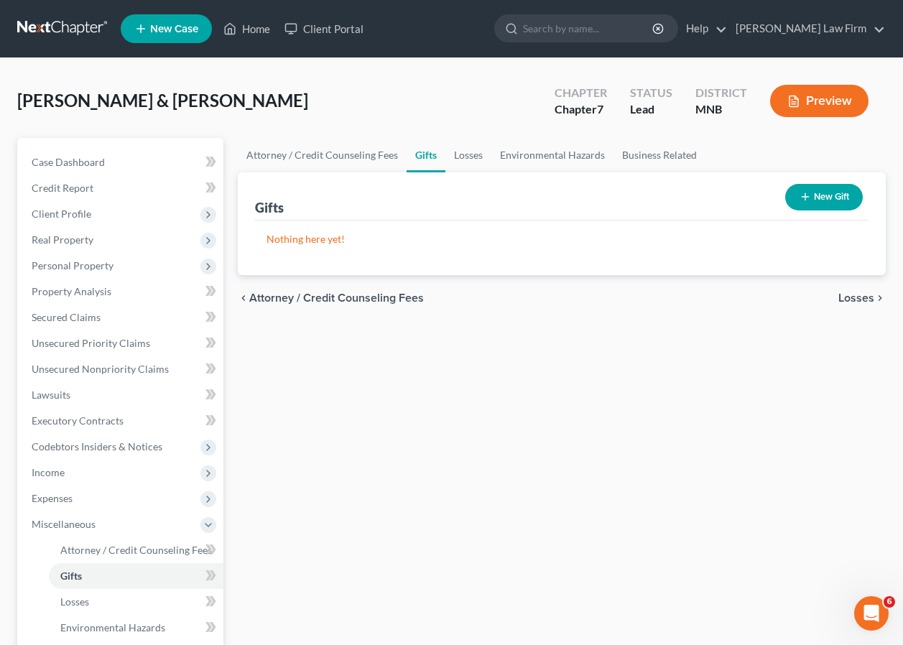
click at [853, 296] on span "Losses" at bounding box center [856, 297] width 36 height 11
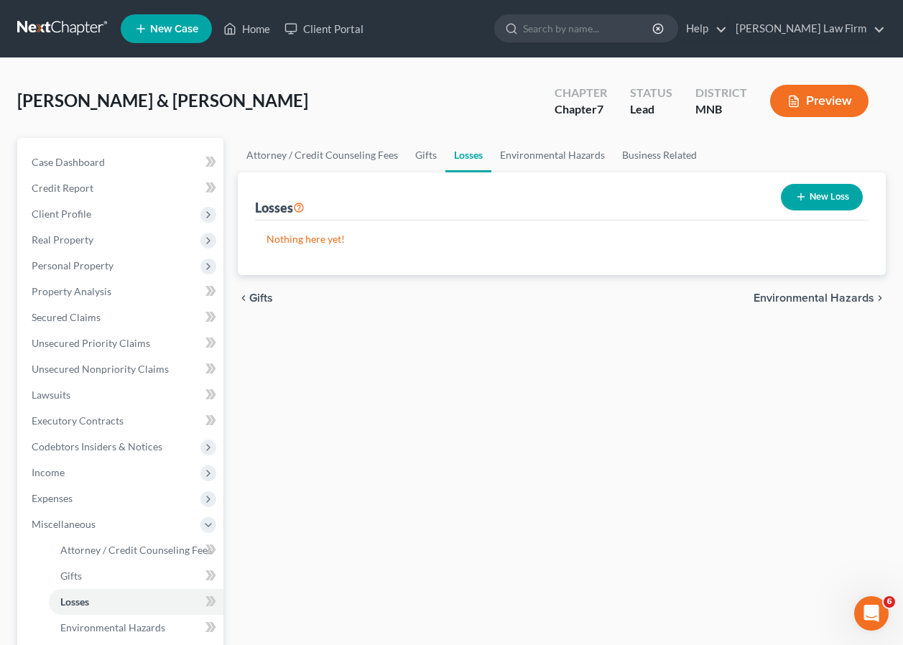
click at [853, 296] on span "Environmental Hazards" at bounding box center [813, 297] width 121 height 11
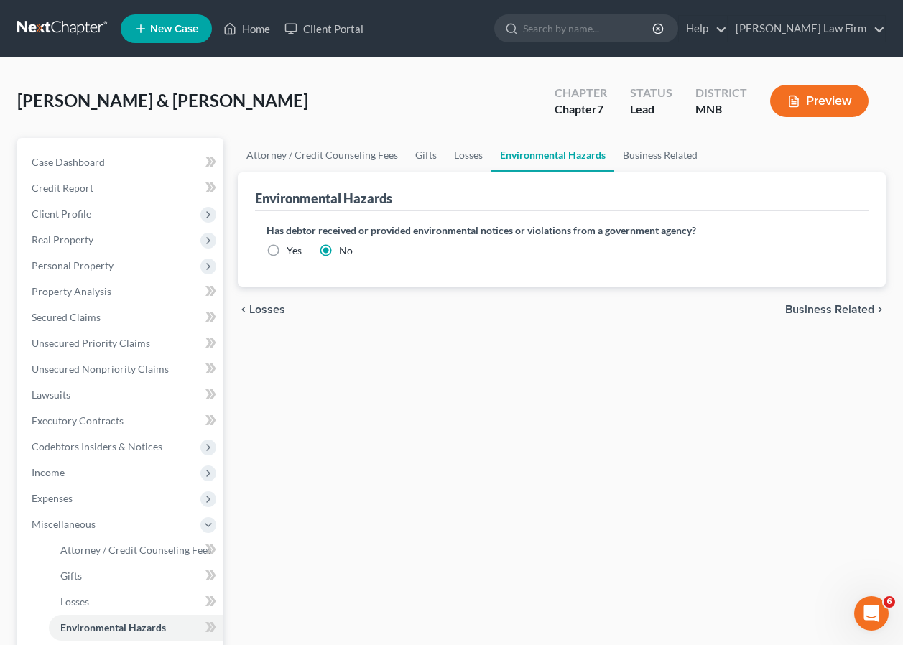
click at [850, 308] on span "Business Related" at bounding box center [829, 309] width 89 height 11
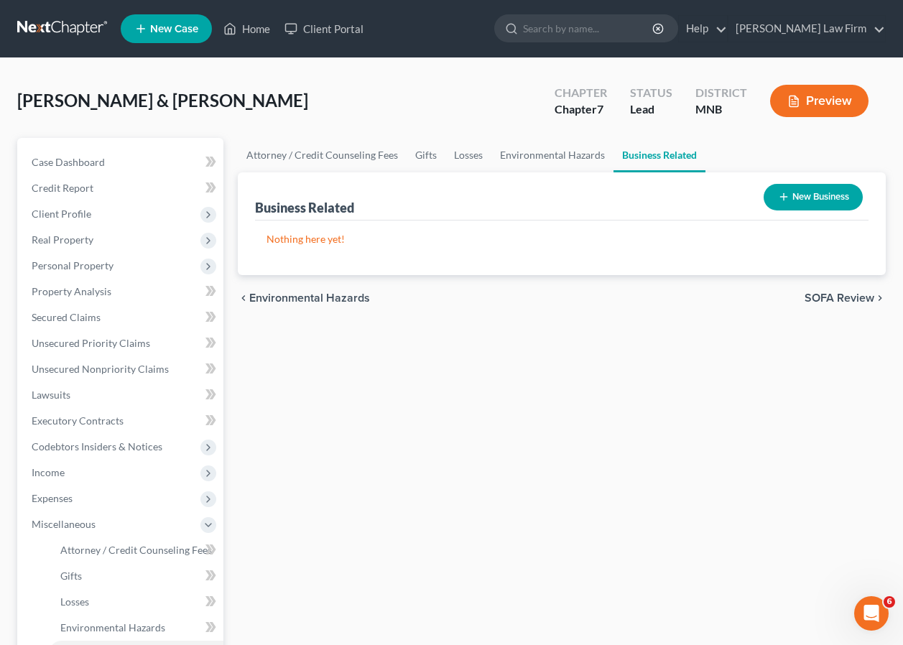
click at [847, 299] on span "SOFA Review" at bounding box center [839, 297] width 70 height 11
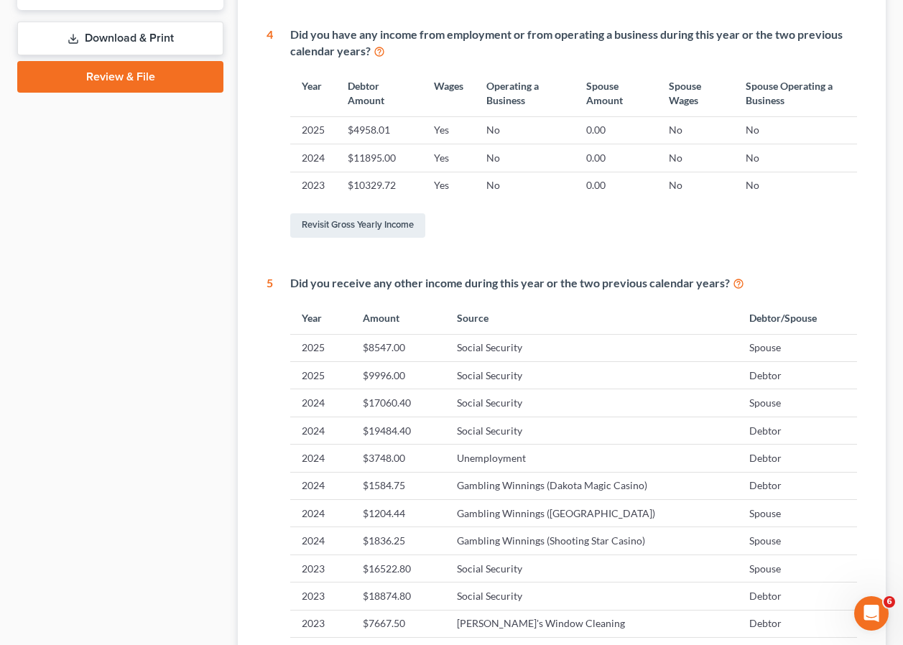
scroll to position [913, 0]
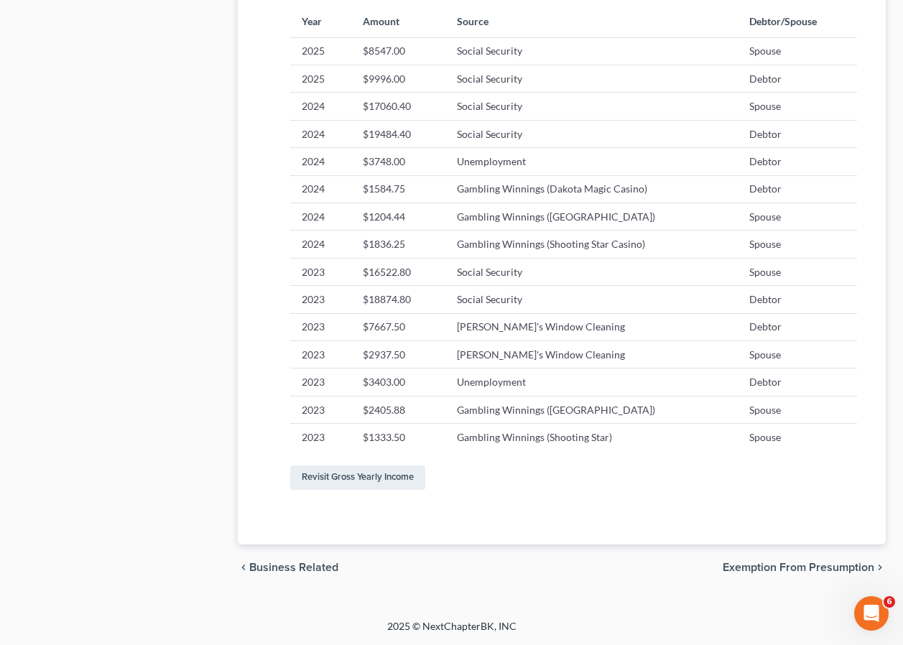
click at [817, 569] on span "Exemption from Presumption" at bounding box center [798, 567] width 152 height 11
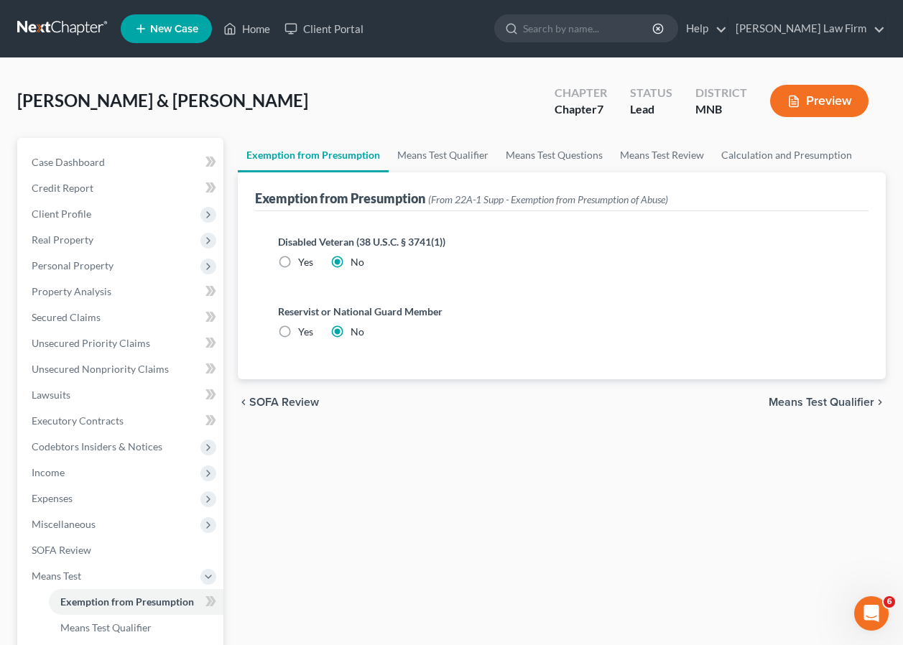
click at [823, 399] on span "Means Test Qualifier" at bounding box center [821, 401] width 106 height 11
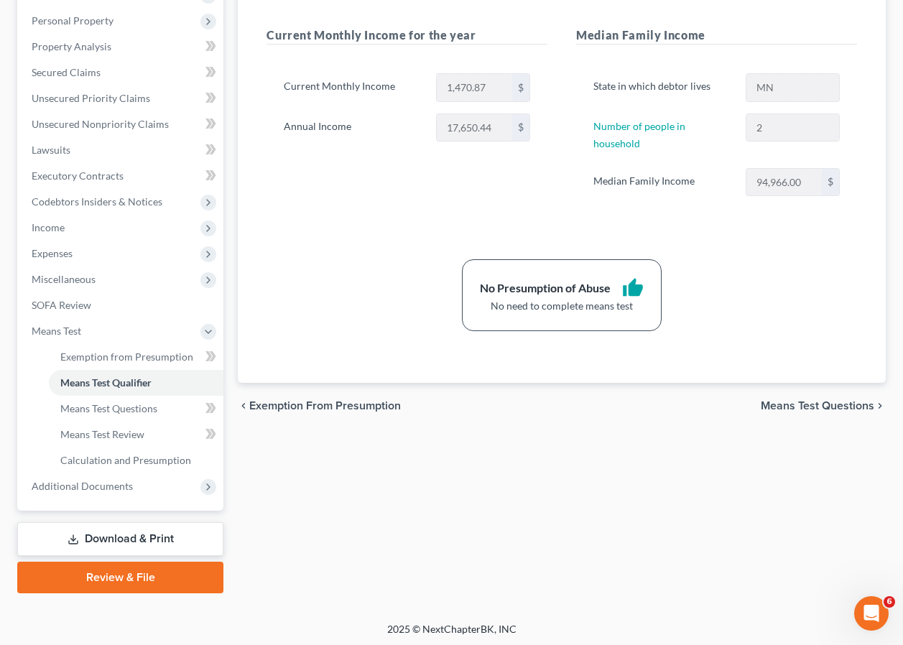
scroll to position [248, 0]
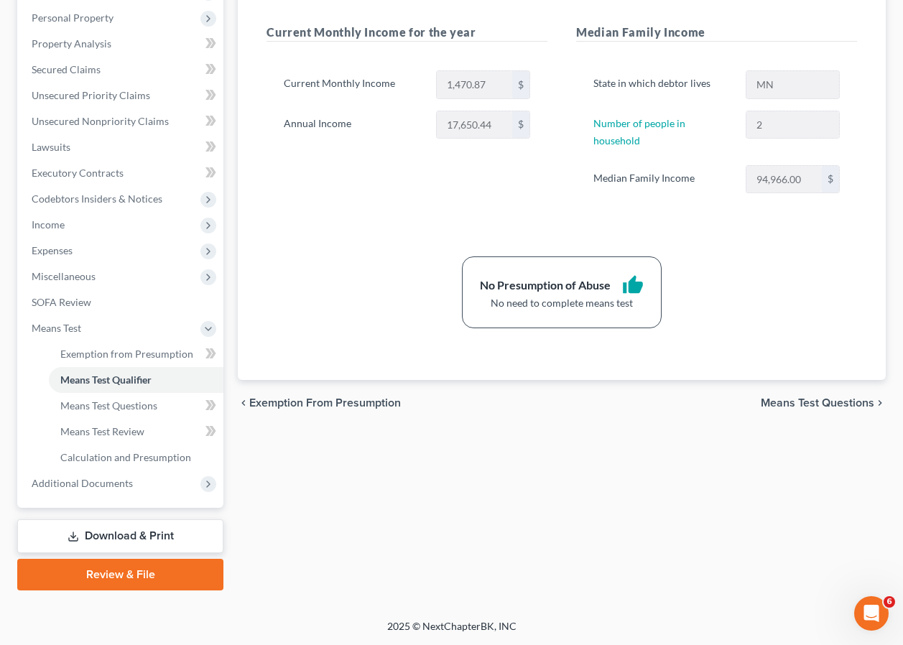
click at [805, 397] on span "Means Test Questions" at bounding box center [817, 402] width 113 height 11
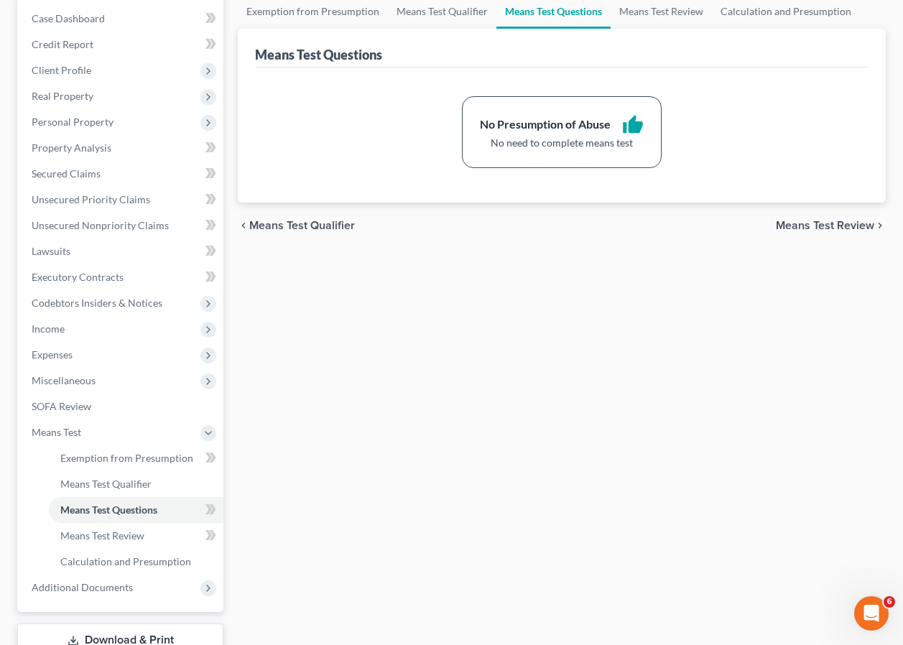
click at [819, 220] on span "Means Test Review" at bounding box center [825, 225] width 98 height 11
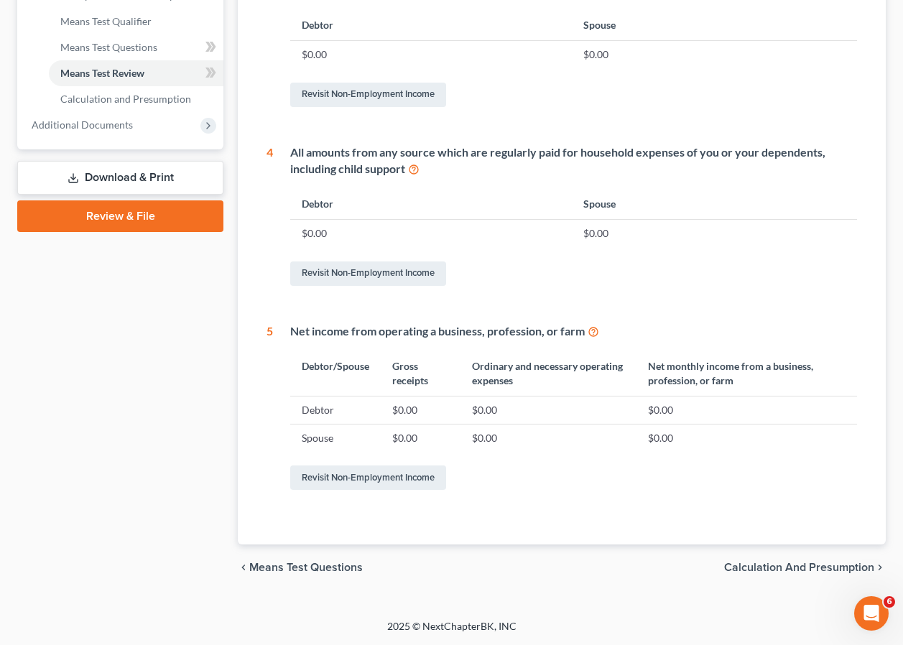
click at [815, 568] on span "Calculation and Presumption" at bounding box center [799, 567] width 150 height 11
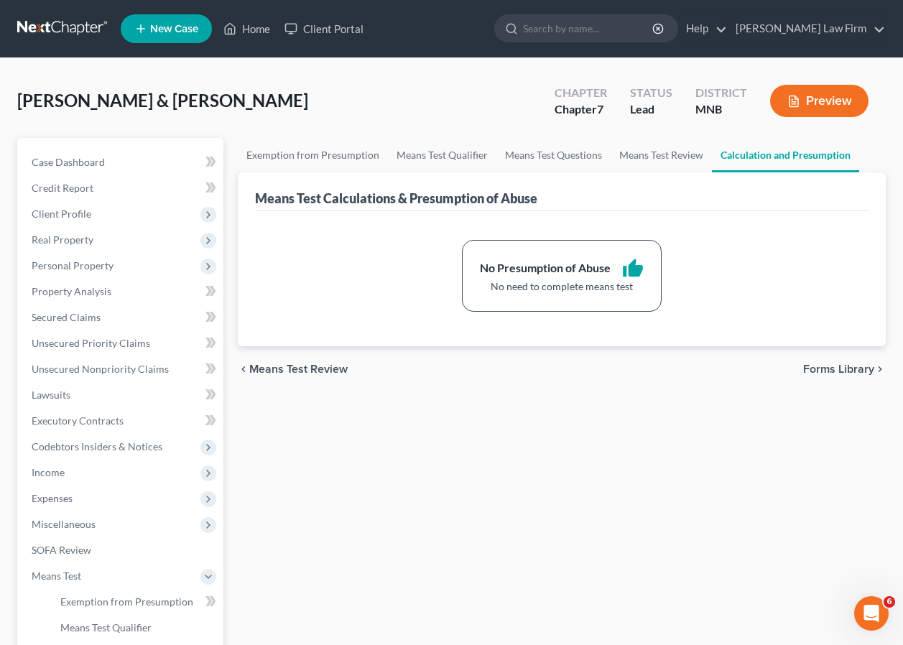
click at [848, 366] on span "Forms Library" at bounding box center [838, 368] width 71 height 11
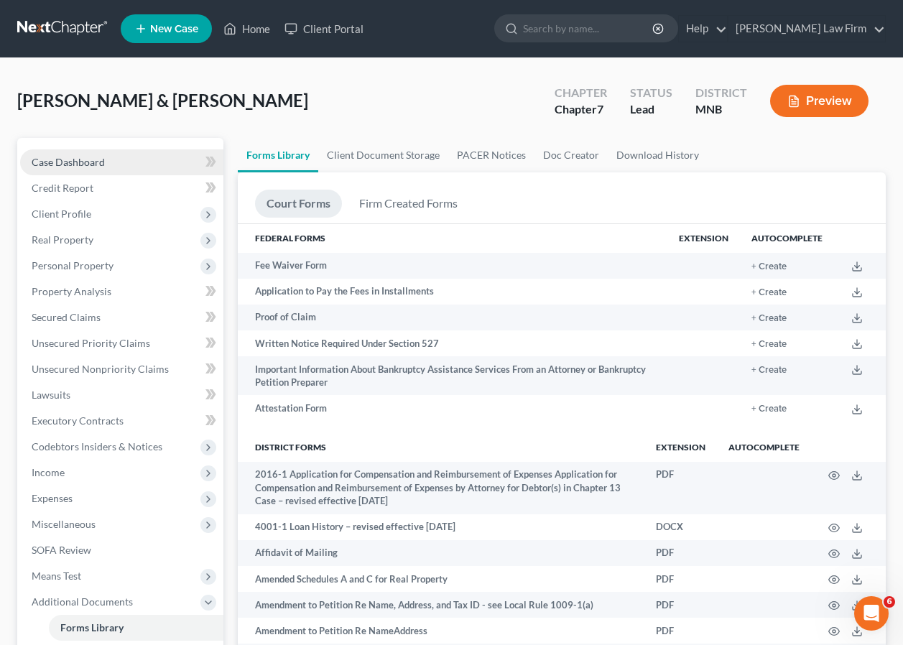
click at [83, 163] on span "Case Dashboard" at bounding box center [68, 162] width 73 height 12
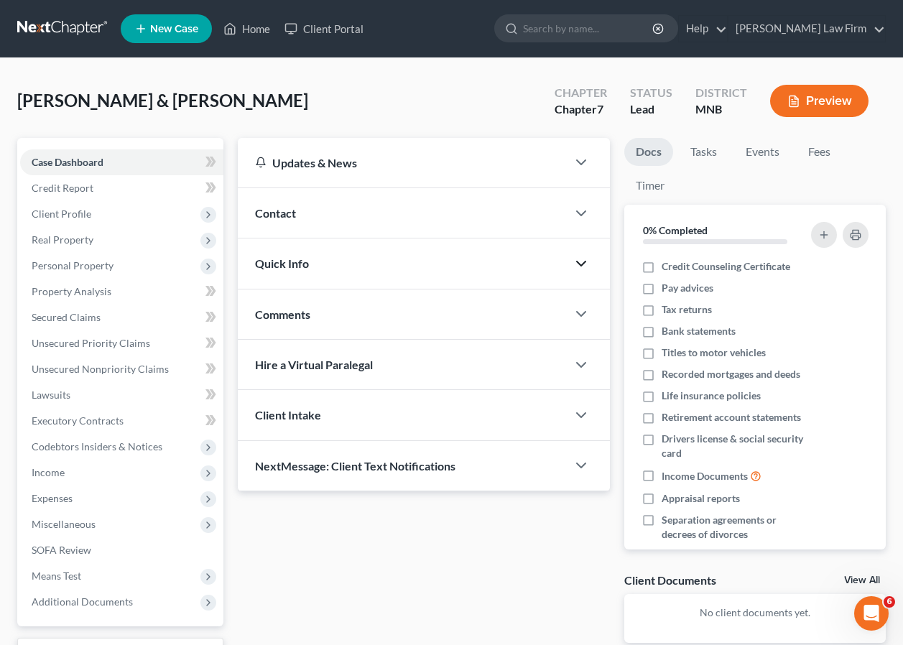
click at [580, 265] on polyline "button" at bounding box center [581, 263] width 9 height 4
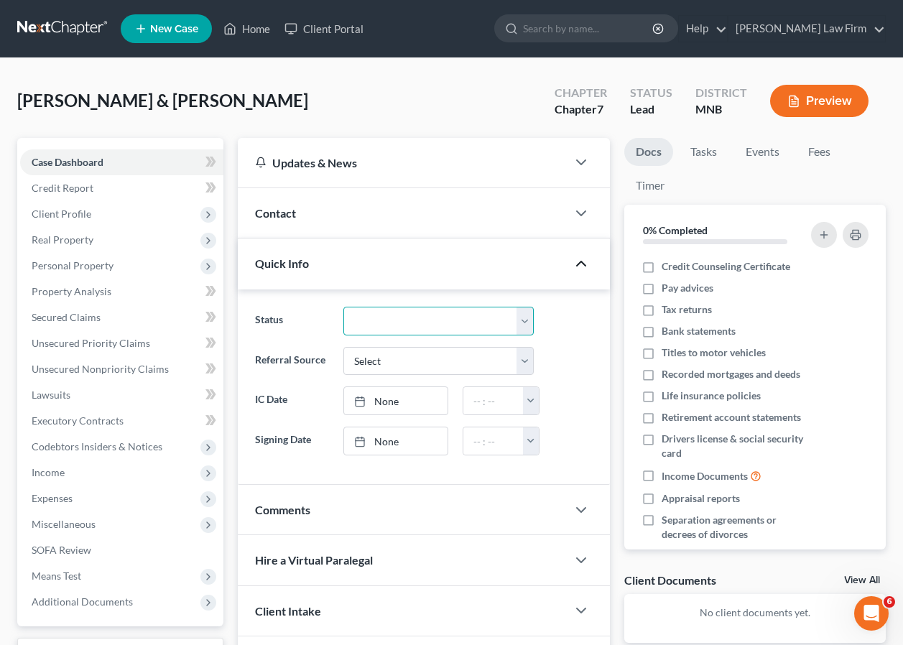
click at [519, 324] on select "Discharged Dismissed Filed In Progress Lead Lost Lead Ready to File To Review" at bounding box center [438, 321] width 191 height 29
select select "3"
click at [343, 307] on select "Discharged Dismissed Filed In Progress Lead Lost Lead Ready to File To Review" at bounding box center [438, 321] width 191 height 29
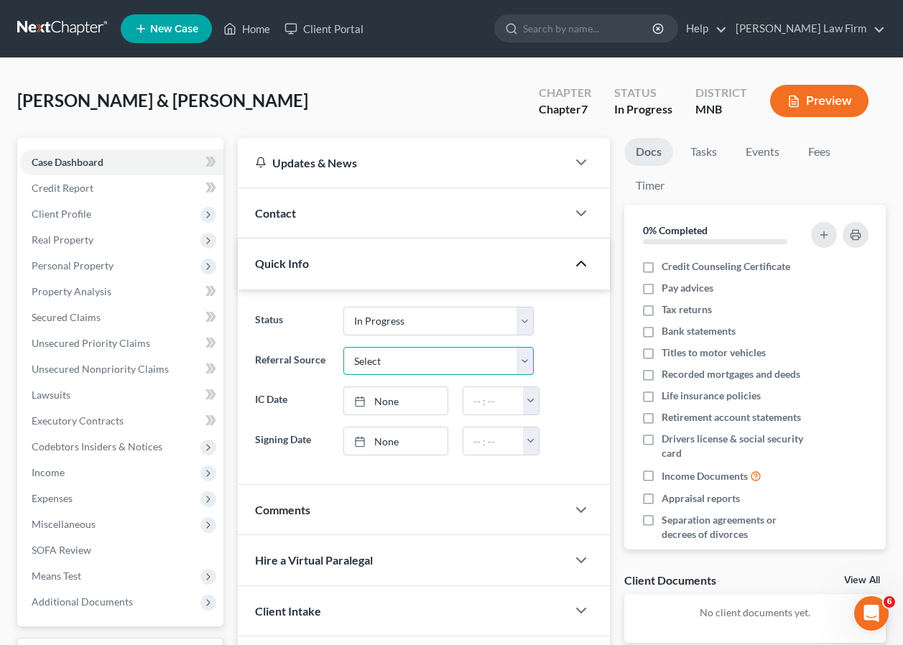
click at [525, 361] on select "Select Word Of Mouth Previous Clients Direct Mail Website Google Search Modern …" at bounding box center [438, 361] width 191 height 29
click at [582, 264] on icon "button" at bounding box center [580, 263] width 17 height 17
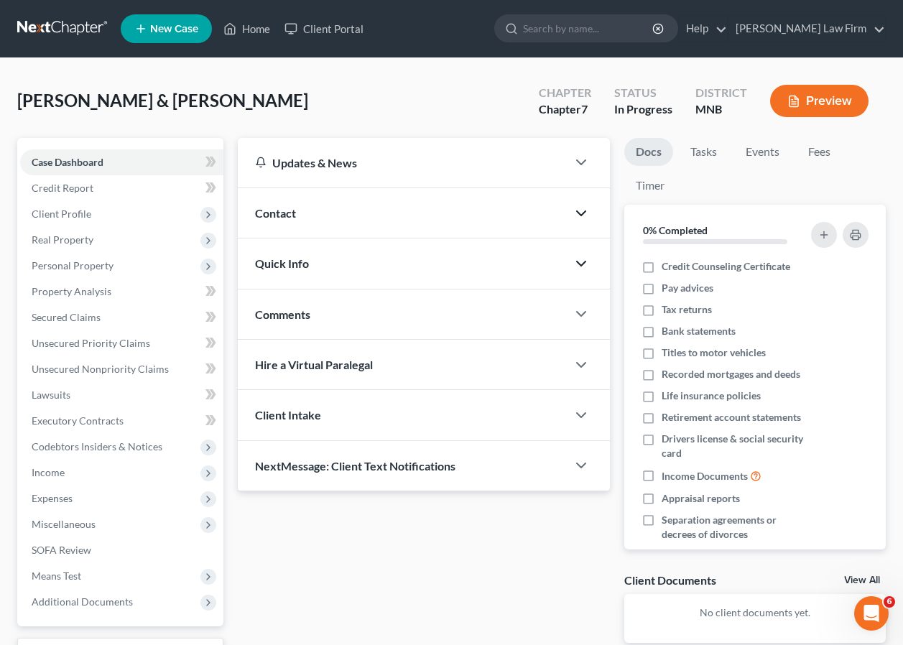
click at [582, 210] on icon "button" at bounding box center [580, 213] width 17 height 17
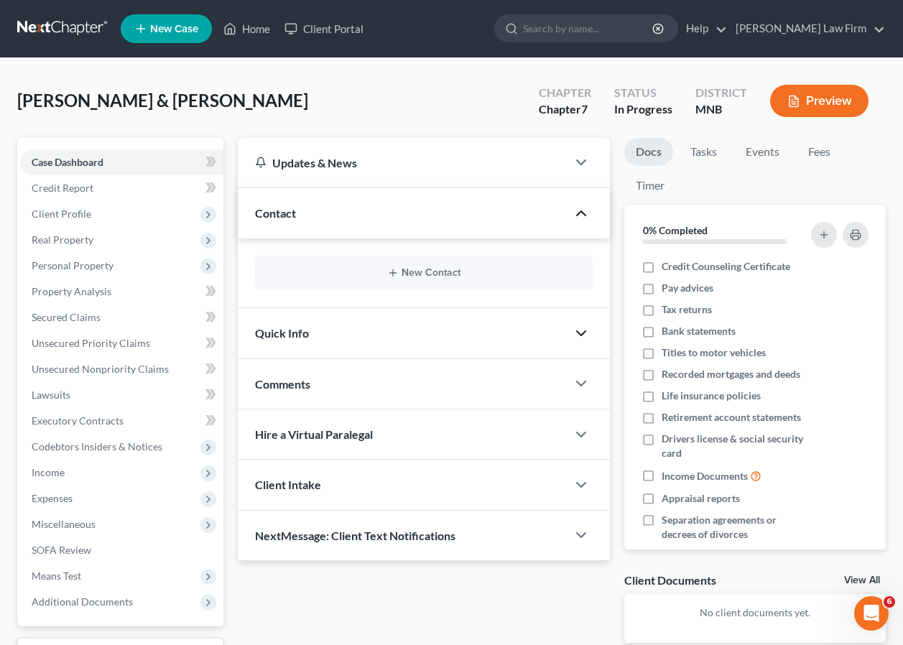
click at [582, 210] on icon "button" at bounding box center [580, 213] width 17 height 17
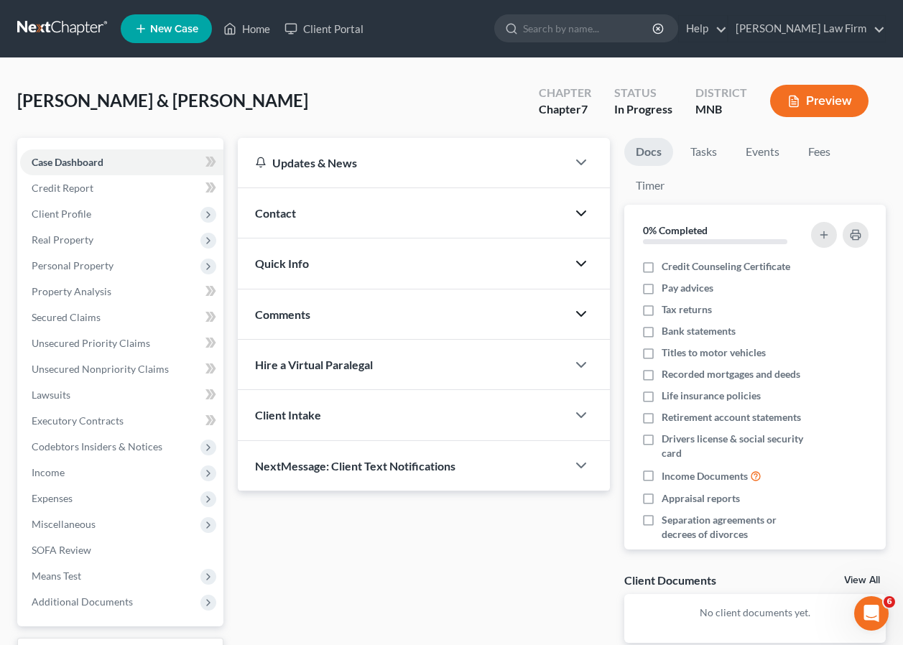
click at [581, 317] on icon "button" at bounding box center [580, 313] width 17 height 17
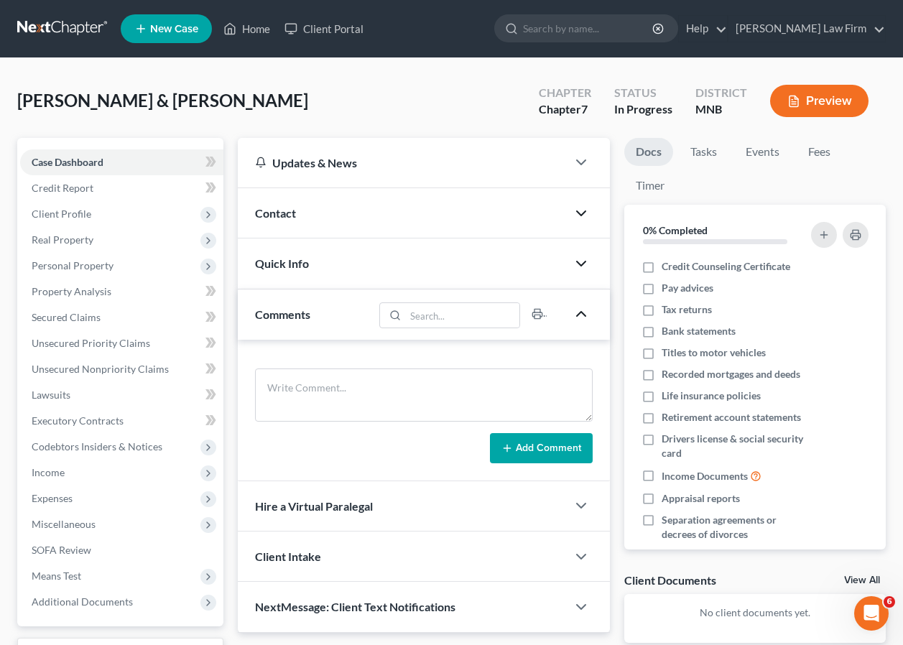
click at [581, 317] on icon "button" at bounding box center [580, 313] width 17 height 17
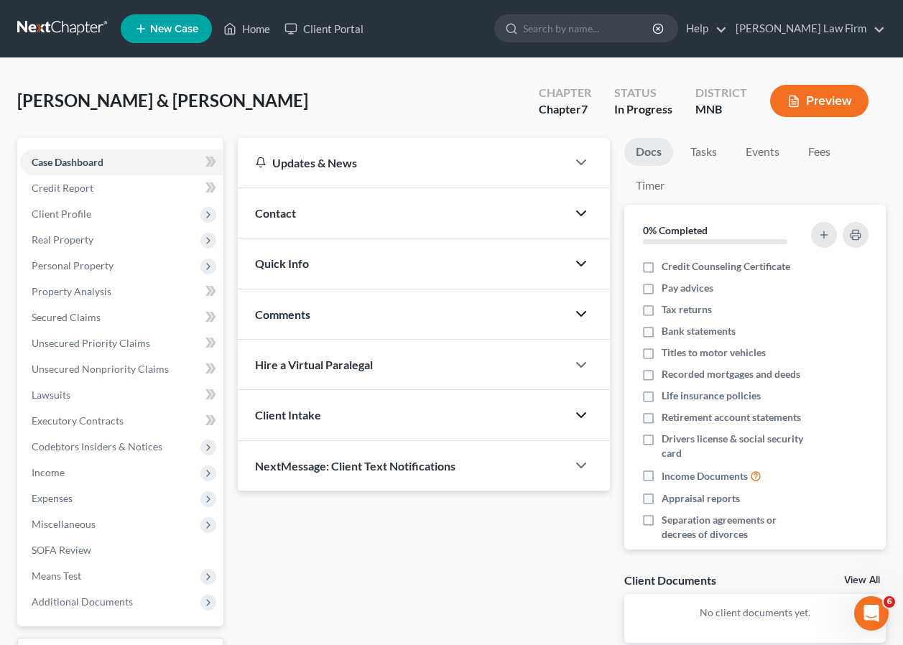
click at [579, 414] on icon "button" at bounding box center [580, 414] width 17 height 17
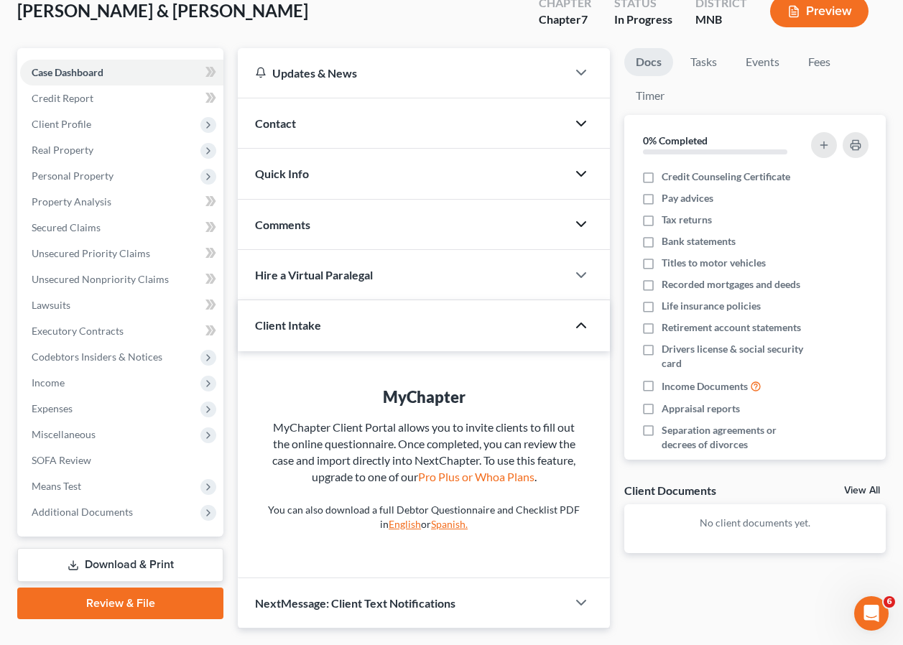
scroll to position [128, 0]
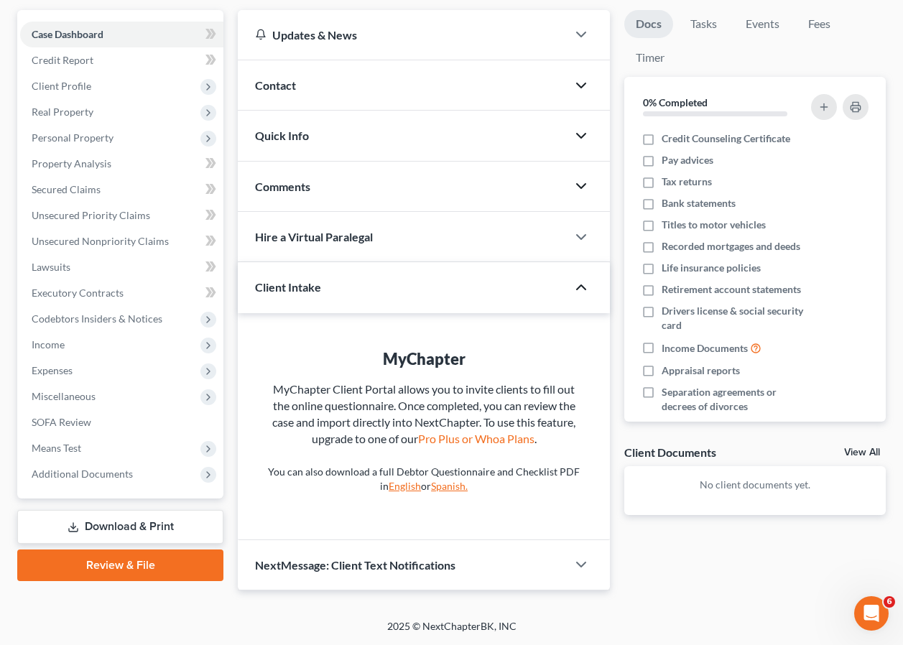
click at [401, 483] on link "English" at bounding box center [405, 486] width 32 height 12
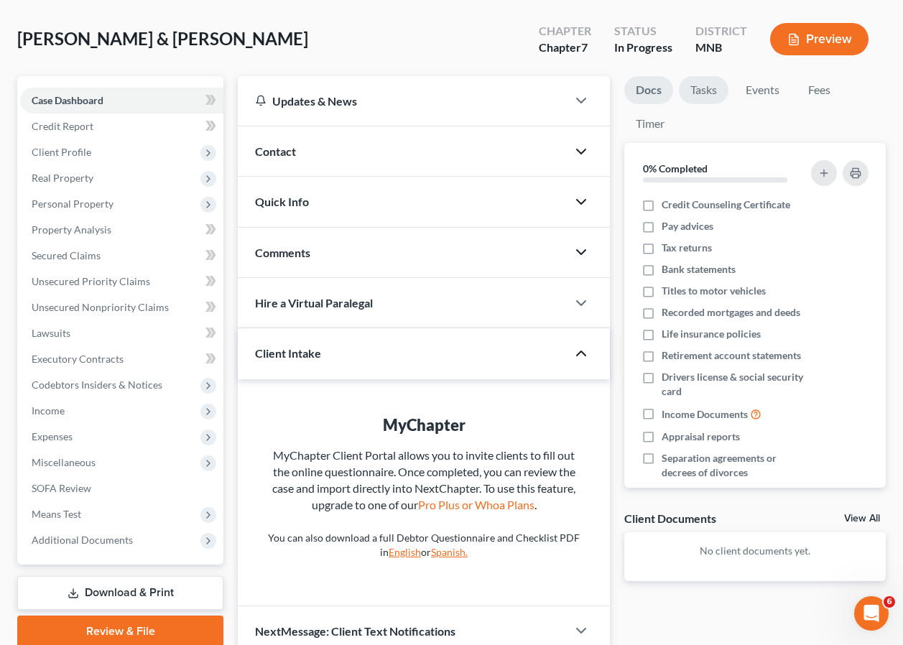
scroll to position [0, 0]
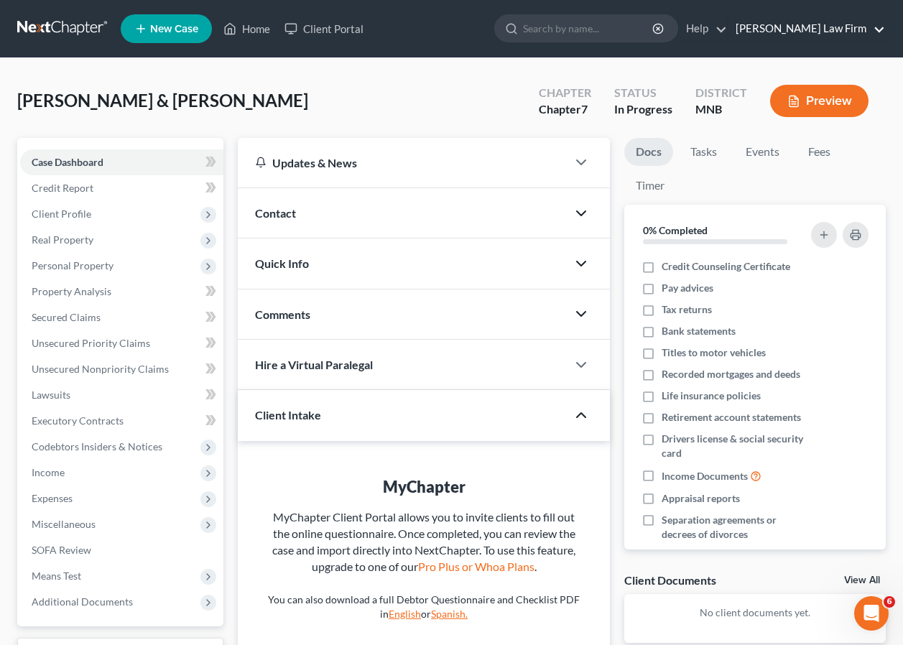
click at [877, 27] on link "Krekelberg Law Firm" at bounding box center [806, 29] width 157 height 26
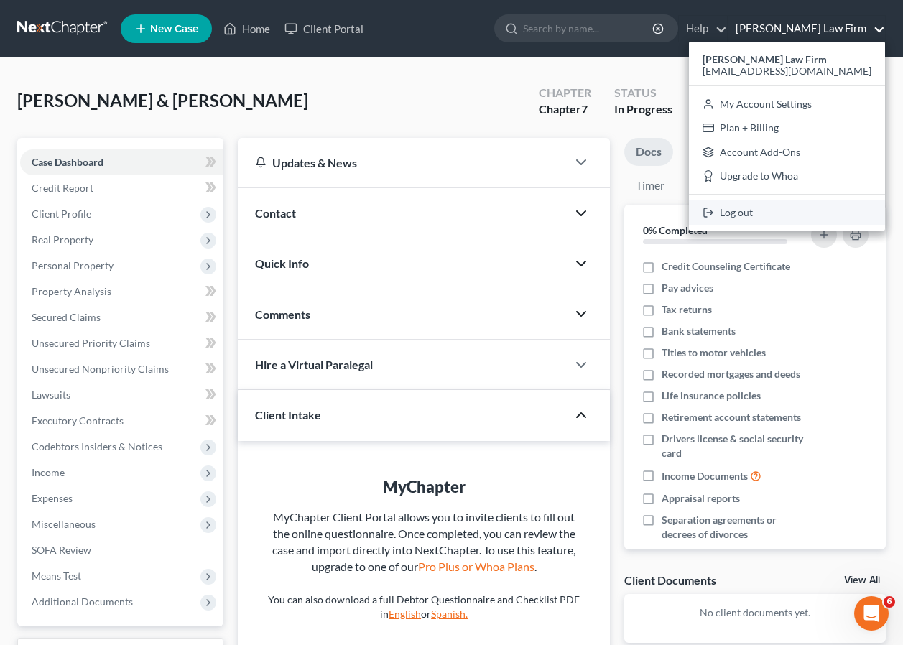
click at [773, 213] on link "Log out" at bounding box center [787, 212] width 196 height 24
